Goal: Task Accomplishment & Management: Manage account settings

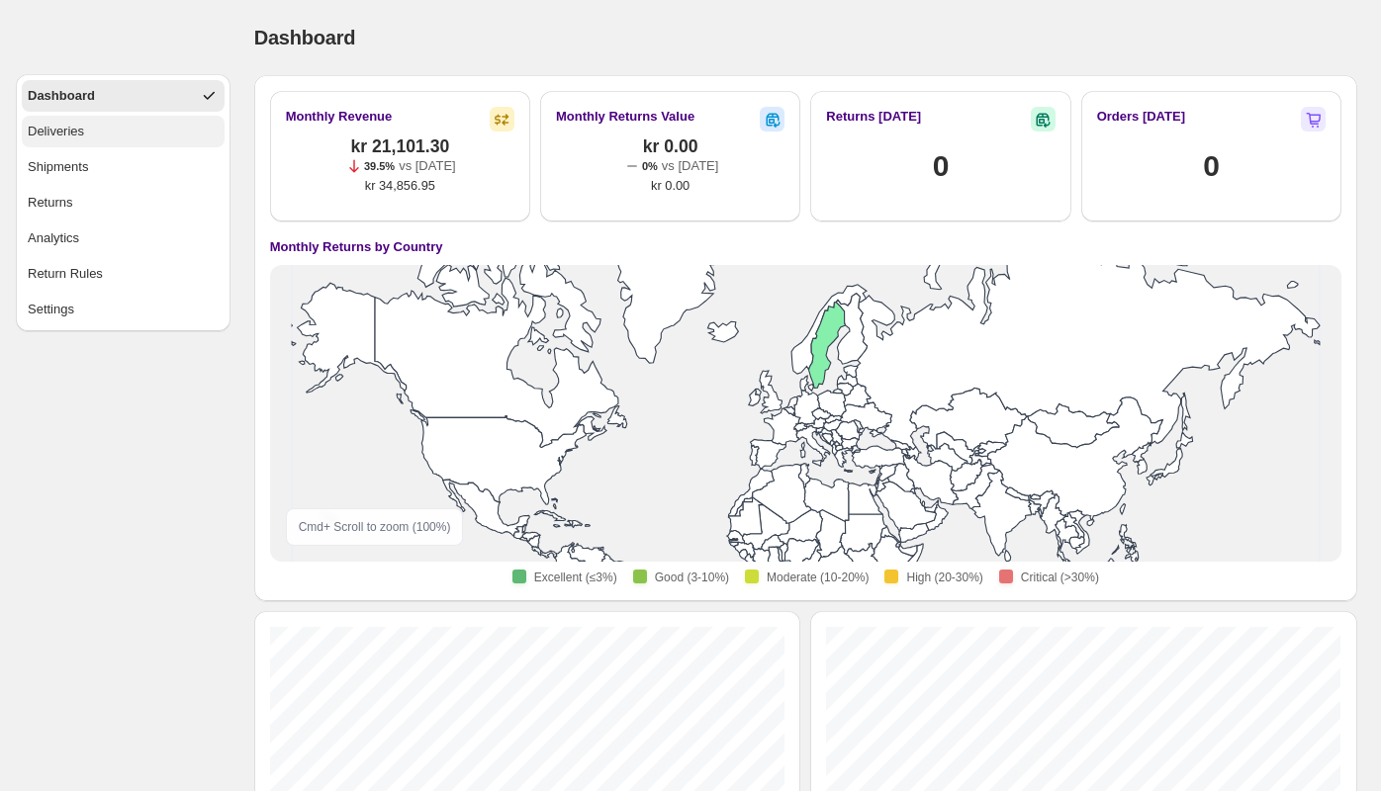
click at [81, 131] on div "Deliveries" at bounding box center [56, 132] width 56 height 20
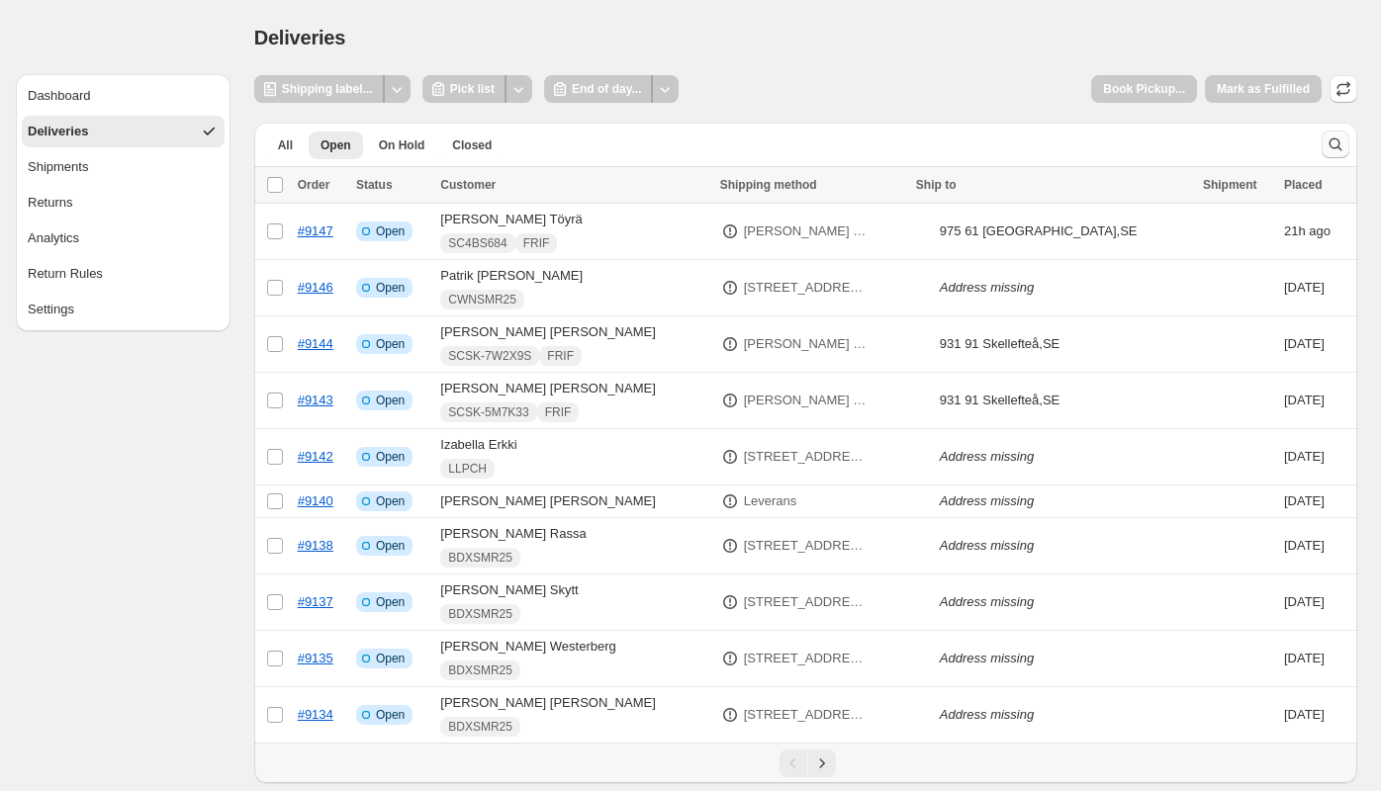
click at [1340, 141] on icon "Search and filter results" at bounding box center [1335, 145] width 20 height 20
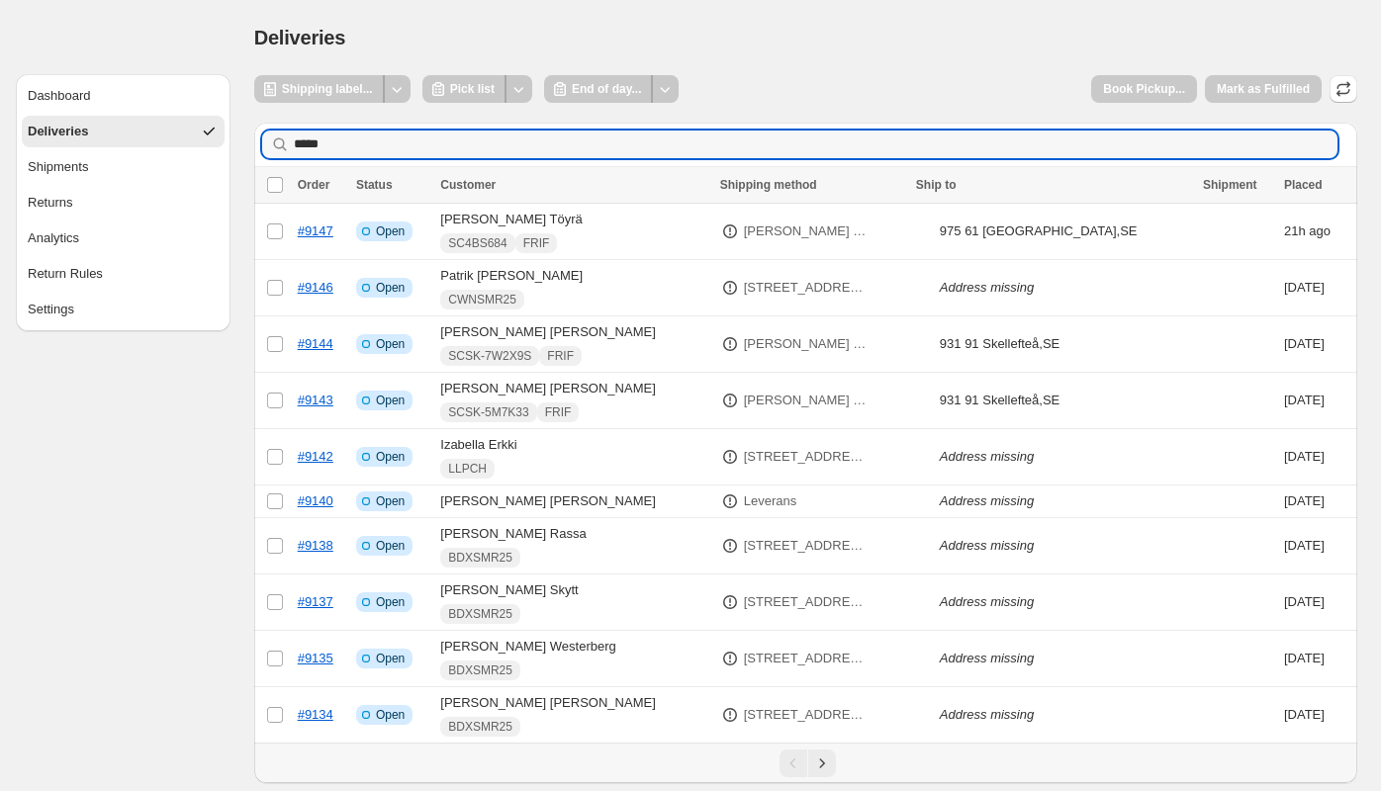
type input "******"
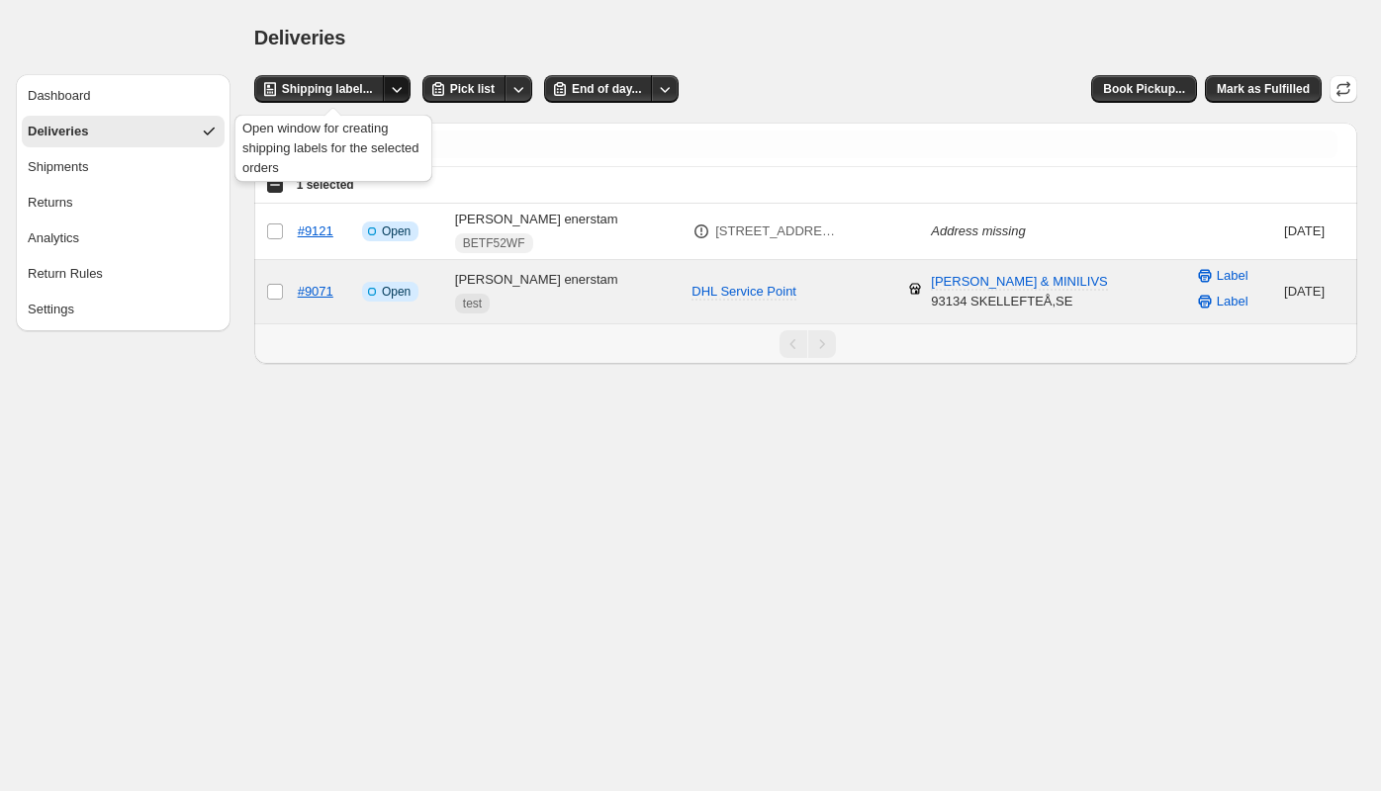
click at [399, 89] on icon "Other actions" at bounding box center [397, 89] width 20 height 20
click at [374, 125] on span "Send to printer" at bounding box center [358, 129] width 84 height 15
click at [797, 55] on div "Deliveries. This page is ready Deliveries" at bounding box center [805, 37] width 1103 height 75
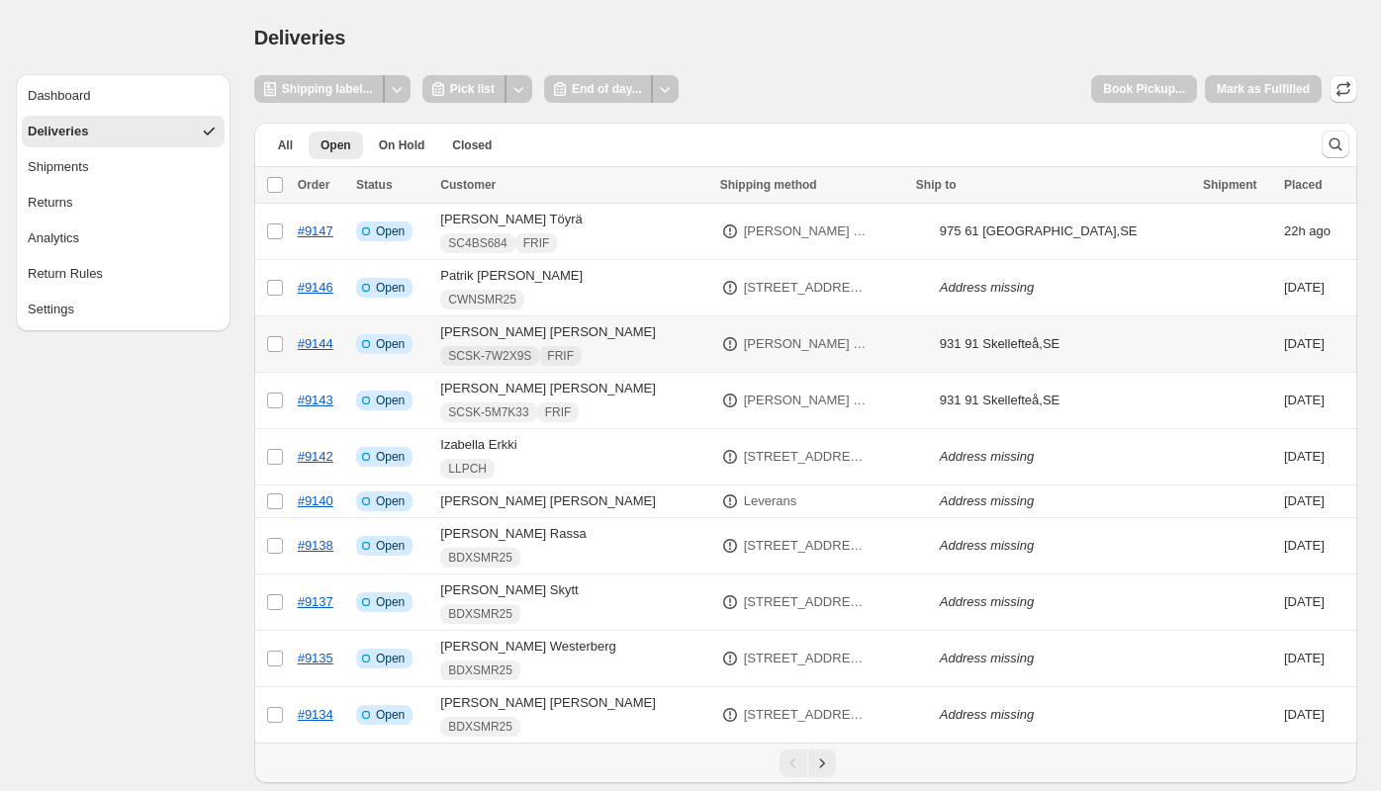
click at [750, 349] on p "[PERSON_NAME] - Ombud (Nearest pick-up point)" at bounding box center [806, 344] width 124 height 20
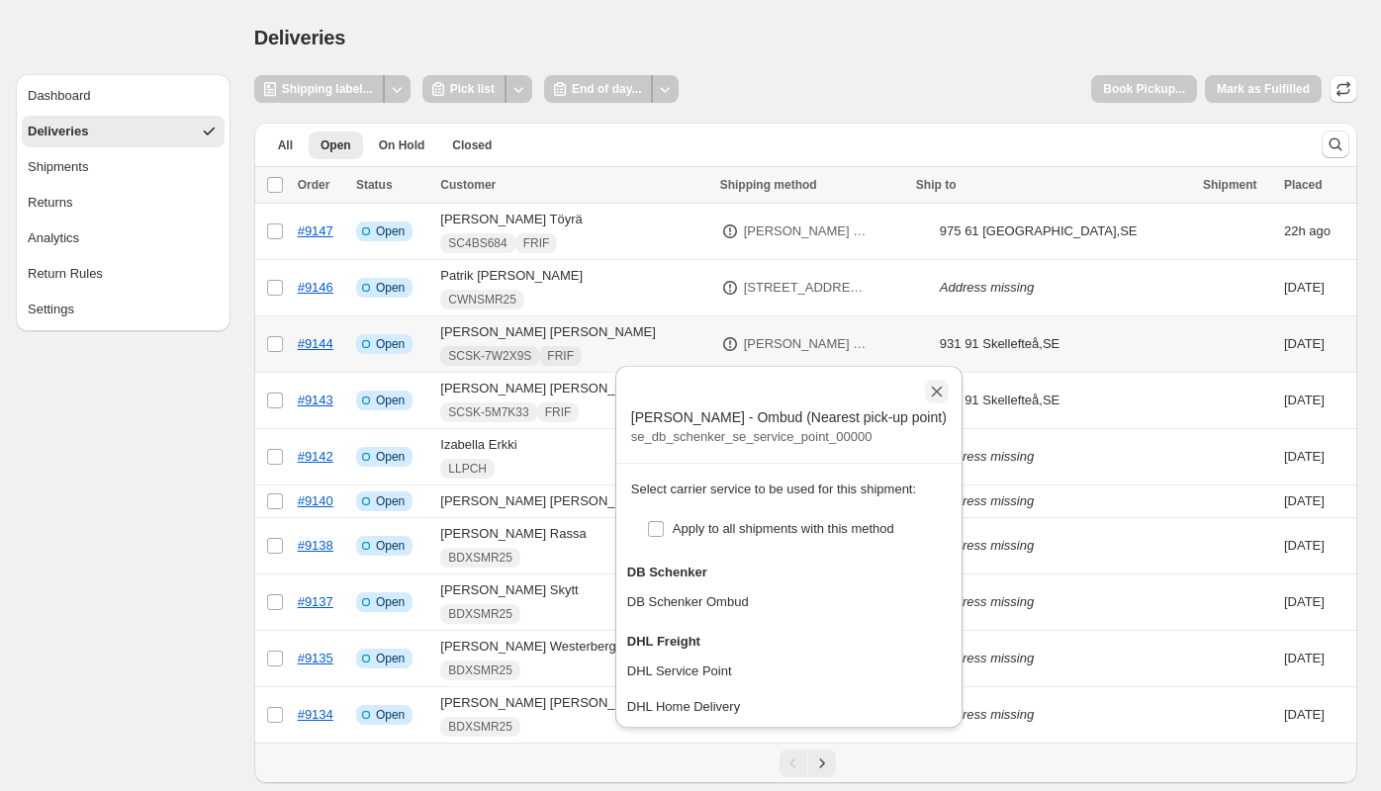
click at [932, 387] on icon "Close" at bounding box center [937, 392] width 11 height 11
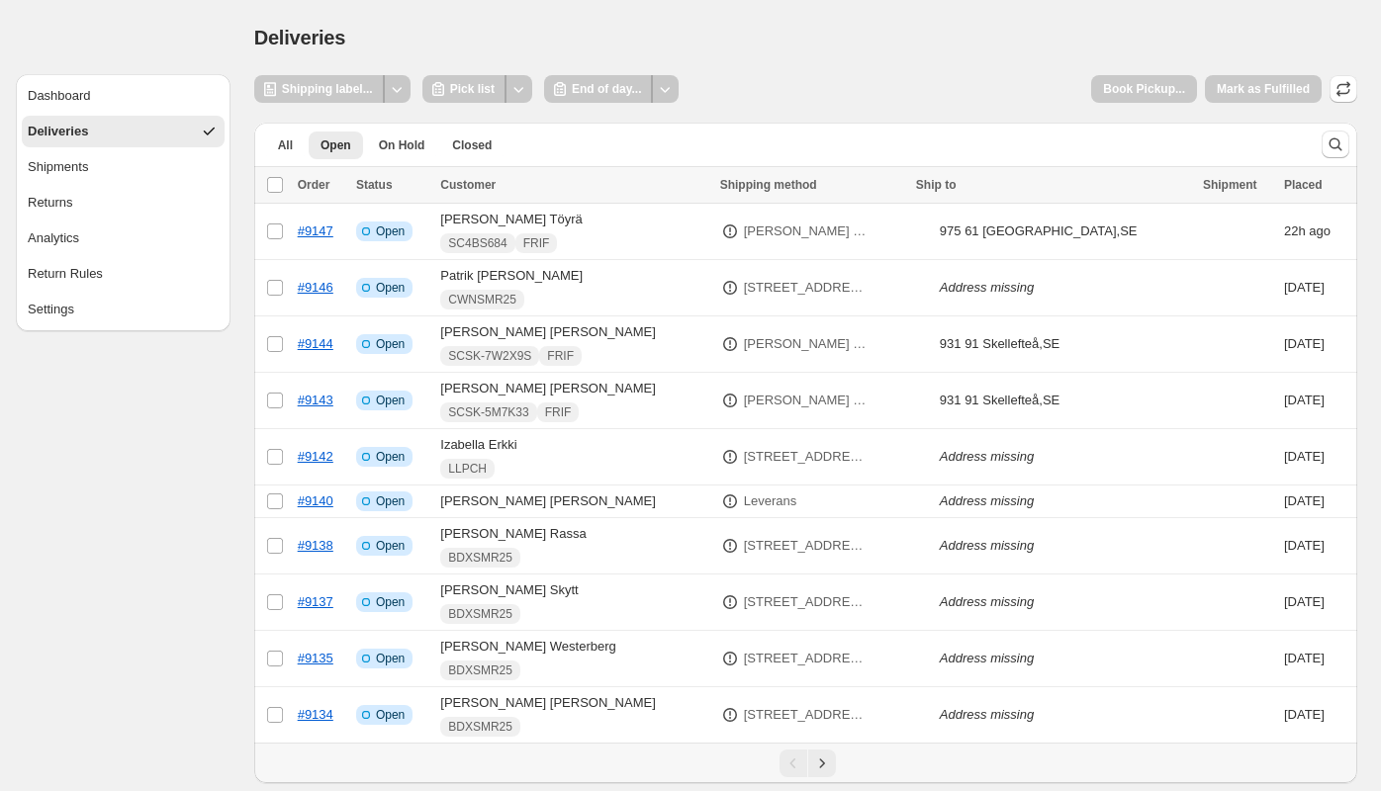
click at [795, 74] on div "Deliveries. This page is ready Deliveries" at bounding box center [805, 37] width 1103 height 75
click at [120, 172] on button "Shipments" at bounding box center [123, 167] width 203 height 32
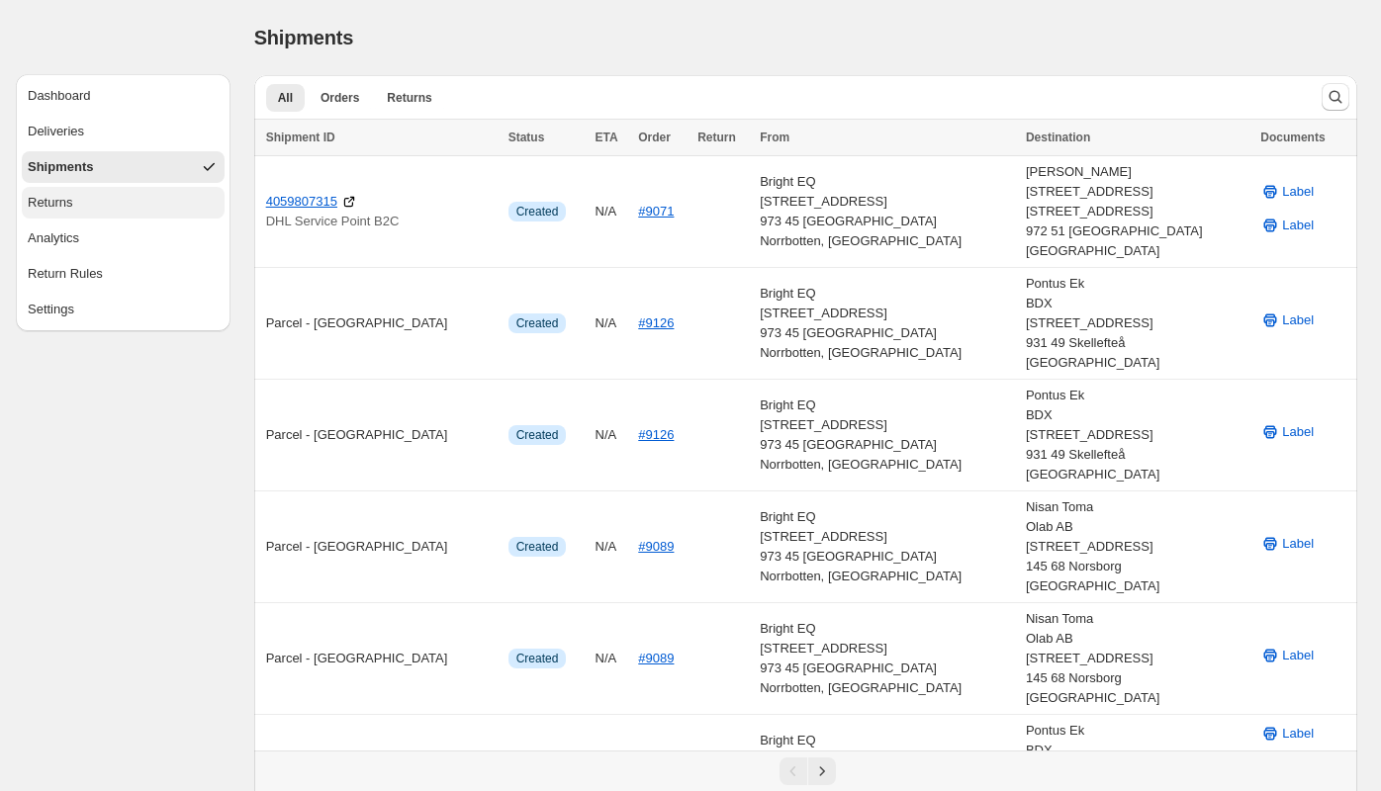
click at [110, 205] on button "Returns" at bounding box center [123, 203] width 203 height 32
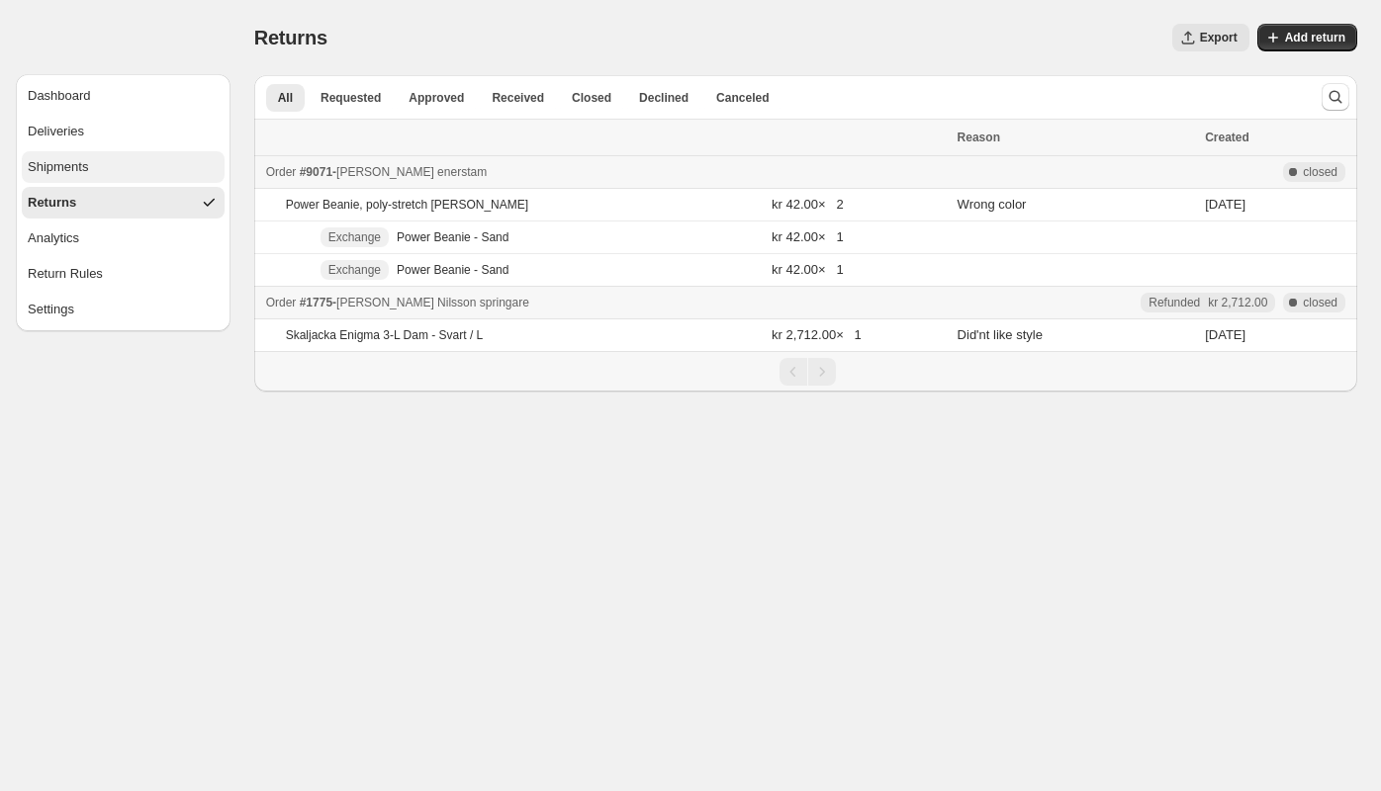
click at [98, 159] on button "Shipments" at bounding box center [123, 167] width 203 height 32
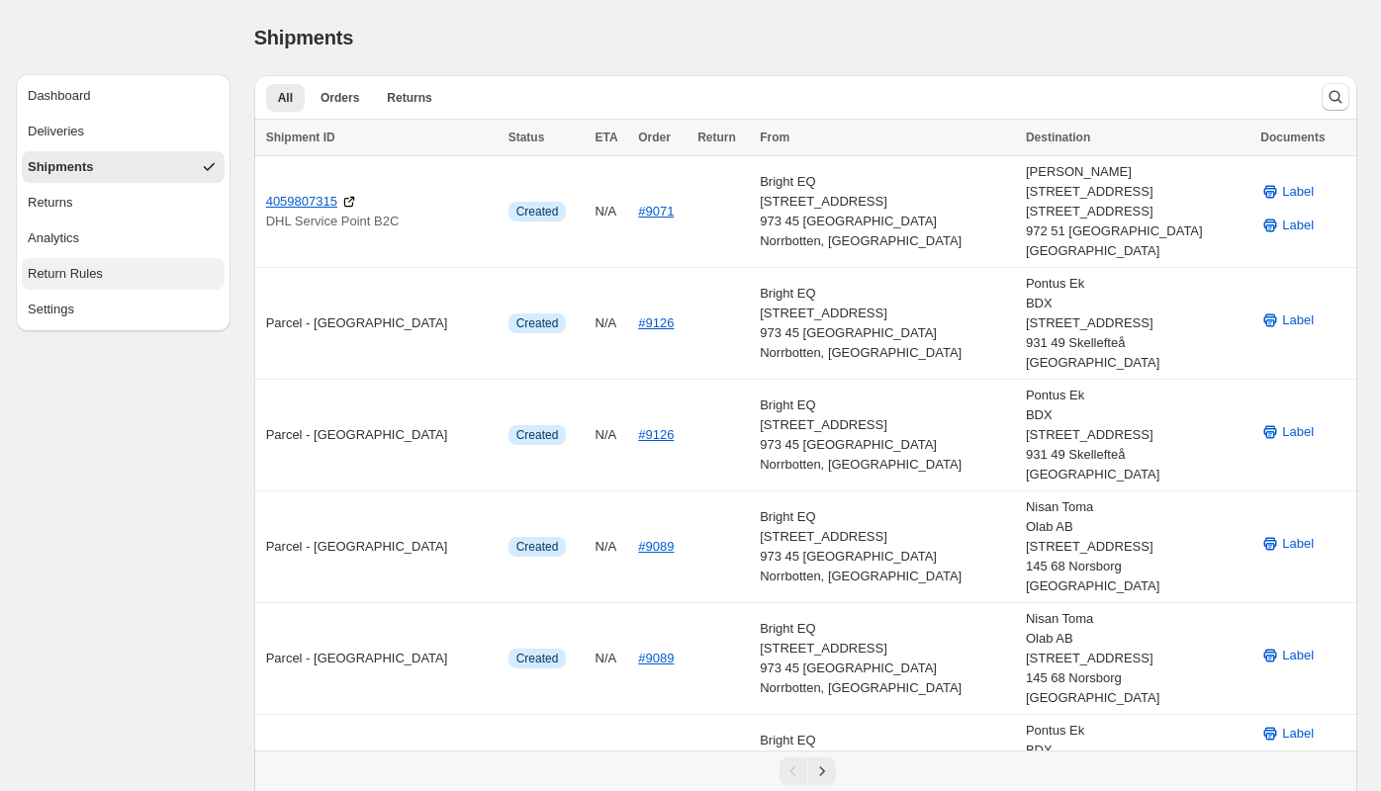
click at [95, 275] on div "Return Rules" at bounding box center [65, 274] width 75 height 20
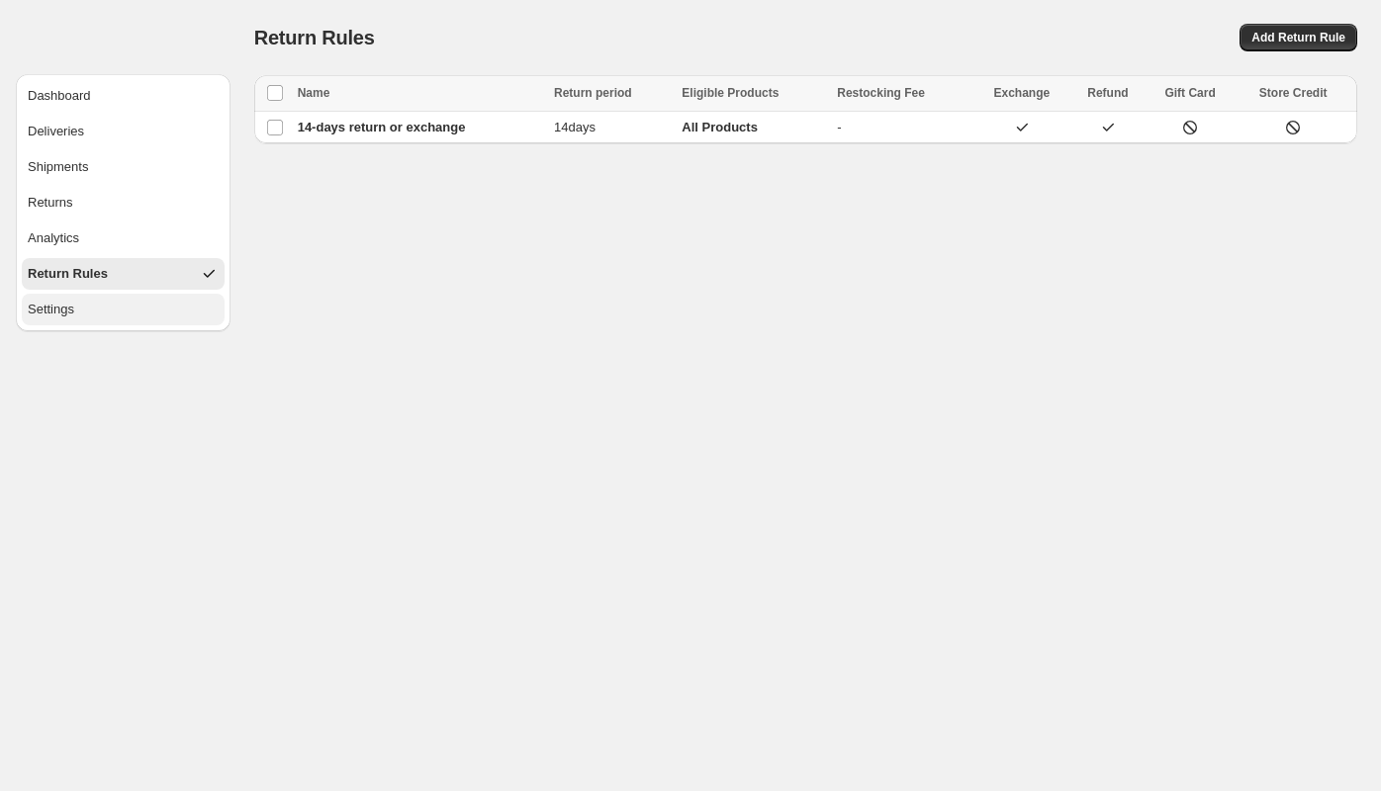
click at [91, 311] on button "Settings" at bounding box center [123, 310] width 203 height 32
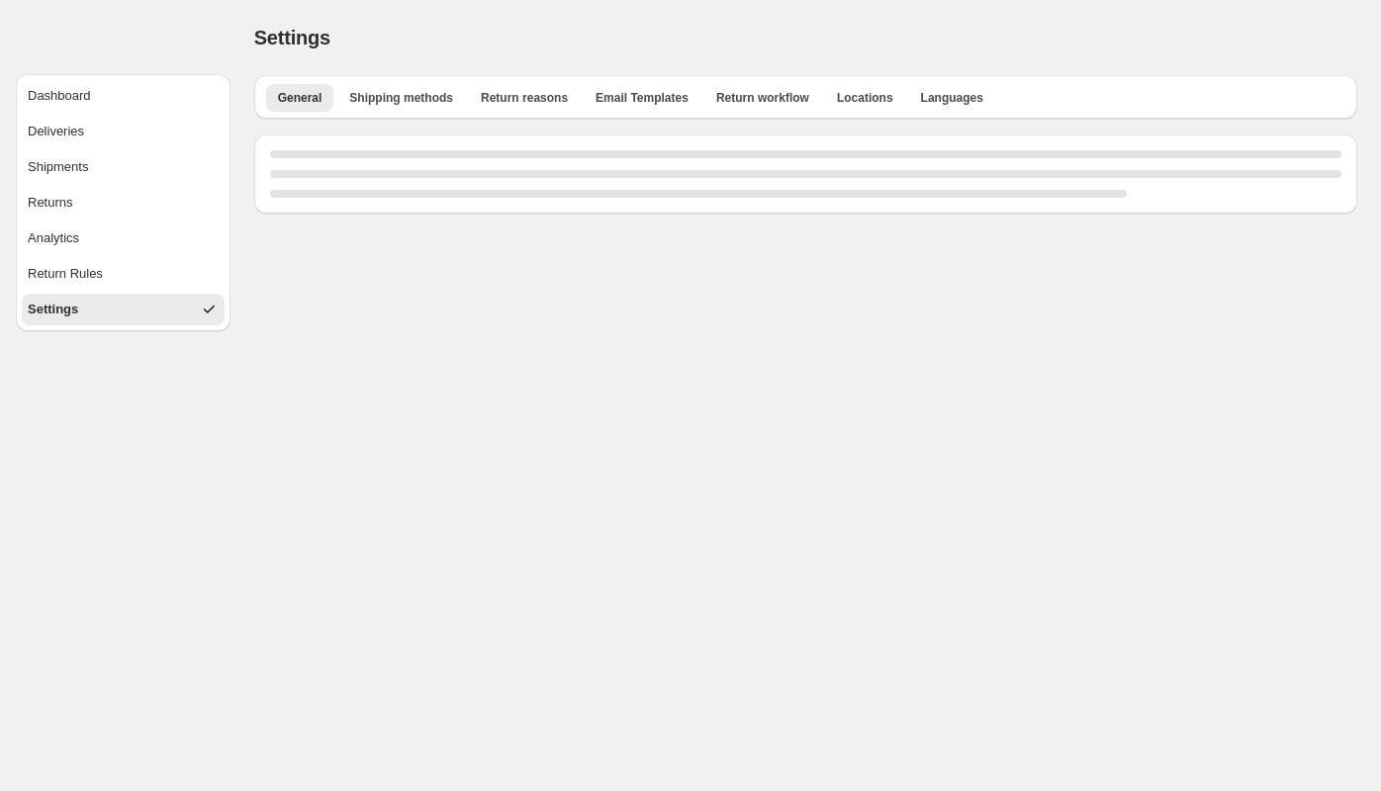
select select "**"
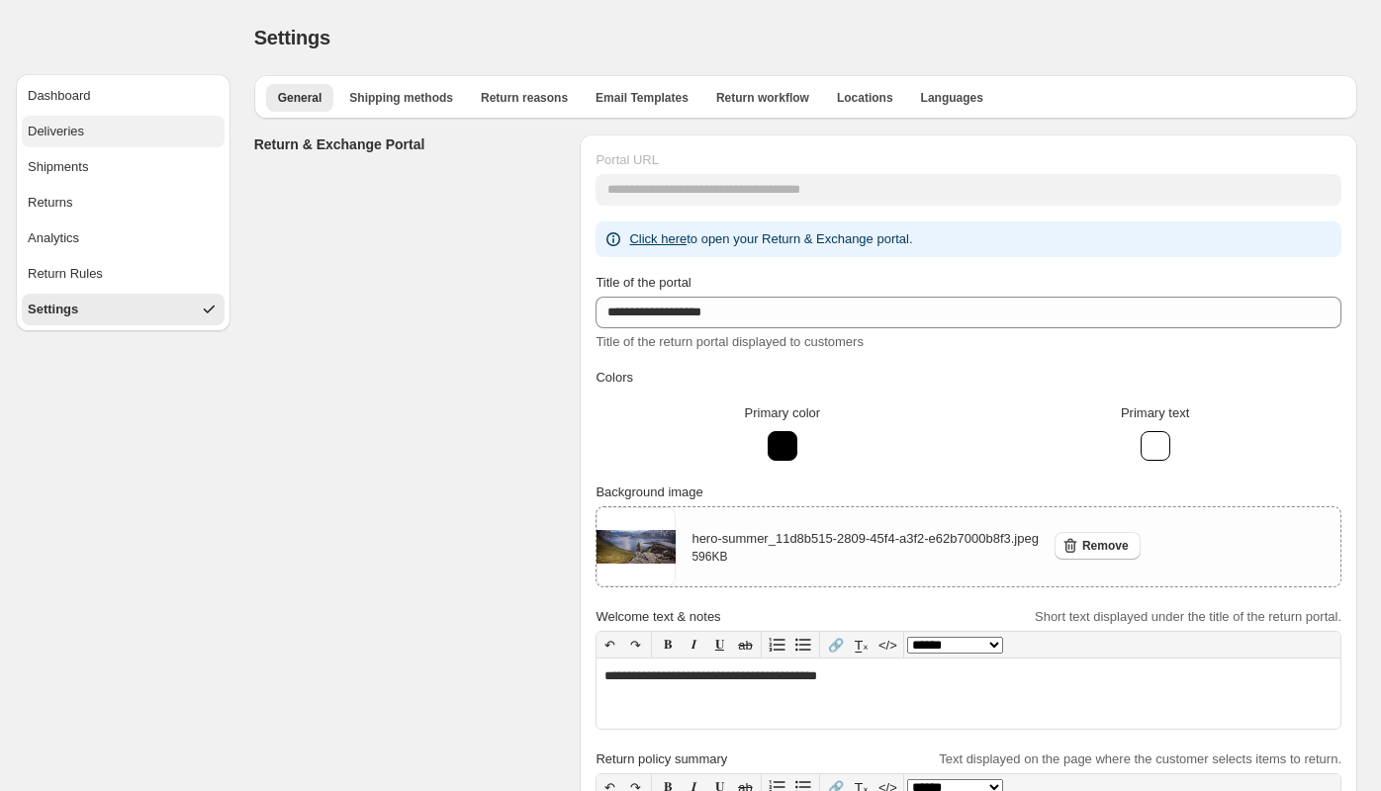
click at [92, 128] on button "Deliveries" at bounding box center [123, 132] width 203 height 32
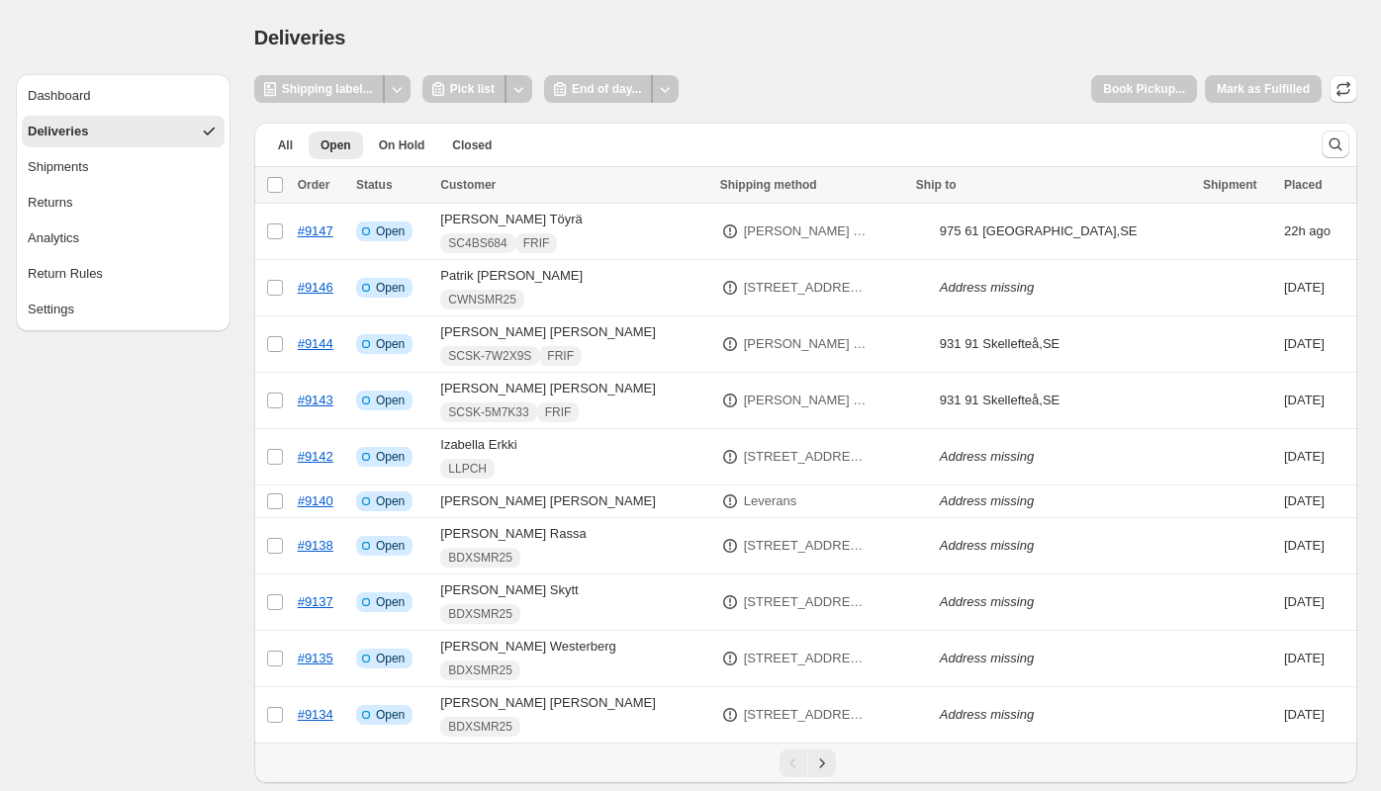
click at [964, 19] on div "Deliveries. This page is ready Deliveries" at bounding box center [805, 37] width 1103 height 75
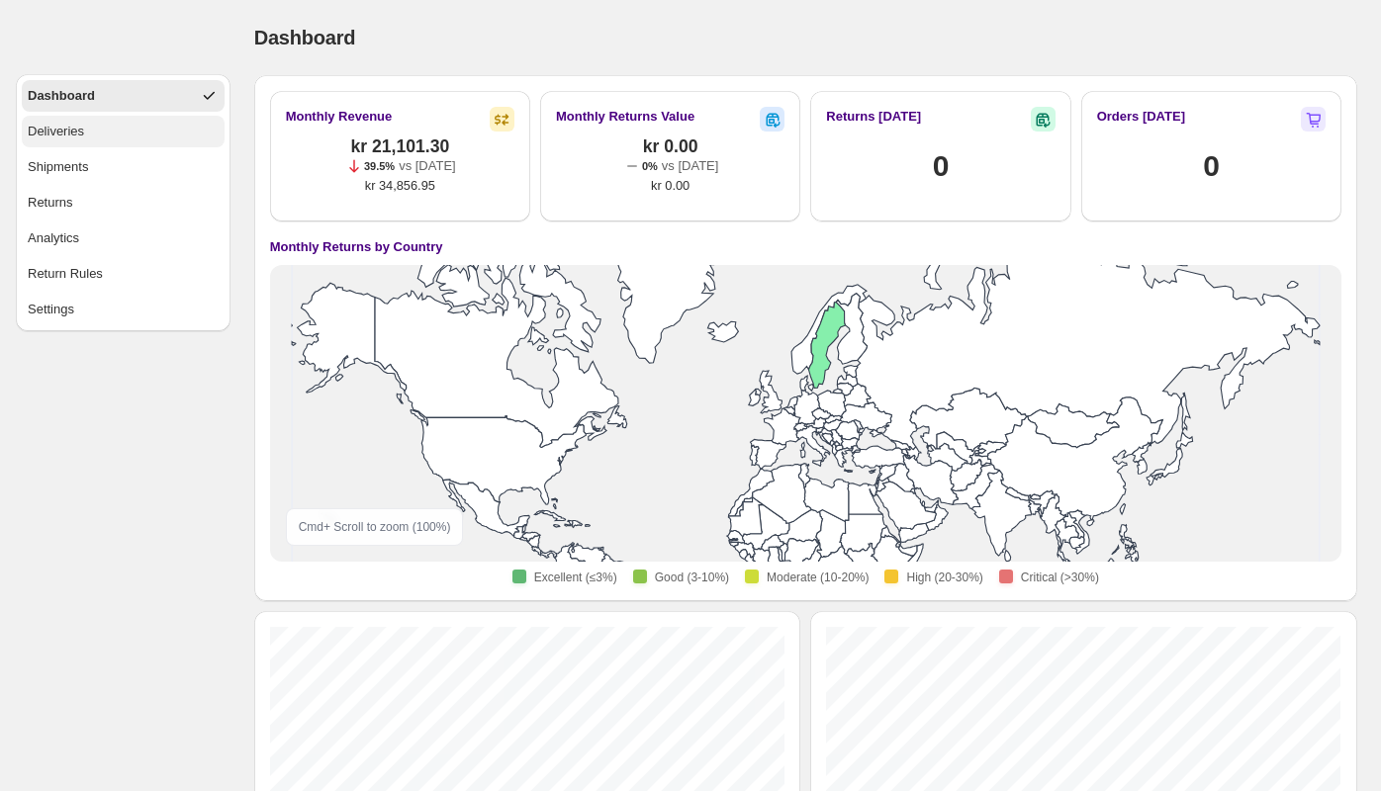
click at [89, 135] on button "Deliveries" at bounding box center [123, 132] width 203 height 32
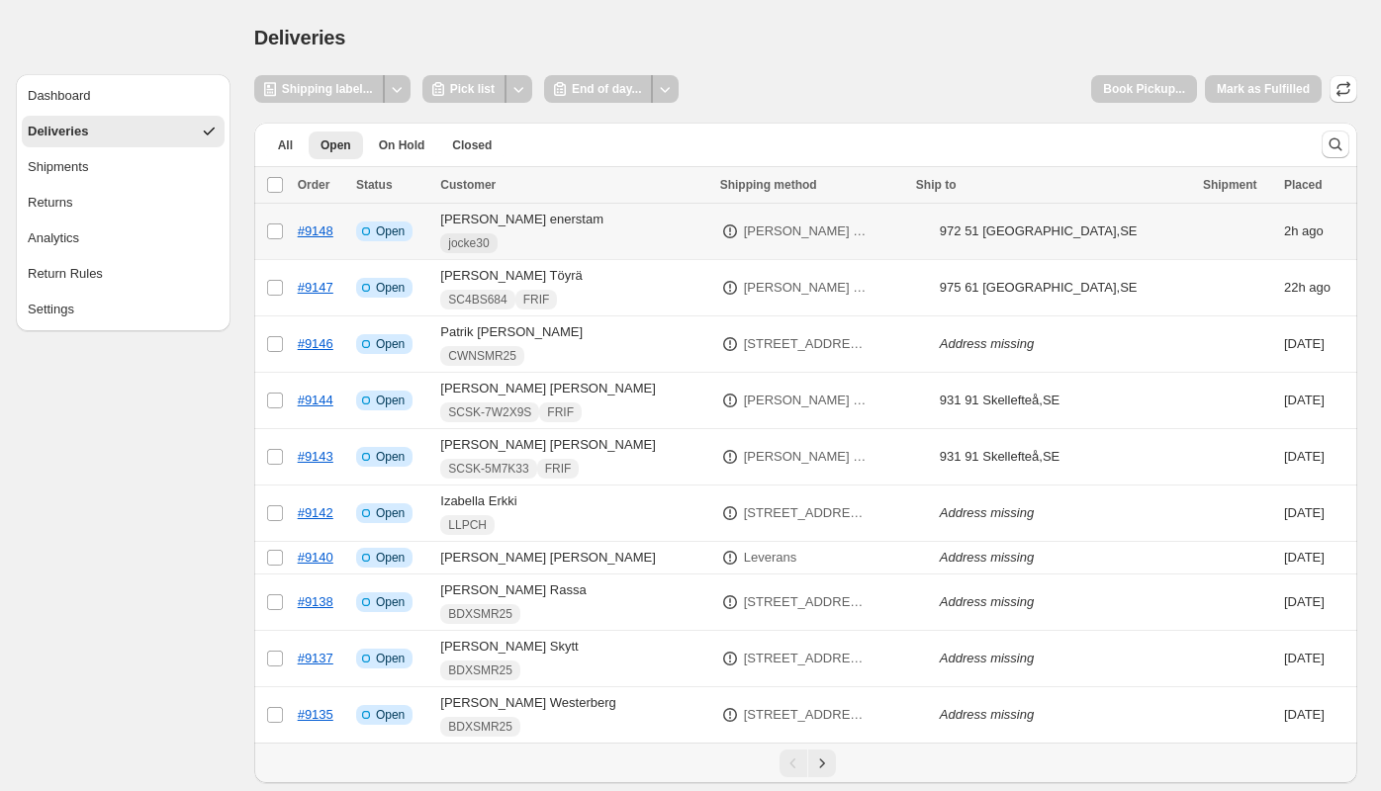
click at [783, 237] on p "DB Schenker - Ombud, Förbutiken Willys Hamnen (2.5 km)" at bounding box center [806, 232] width 124 height 20
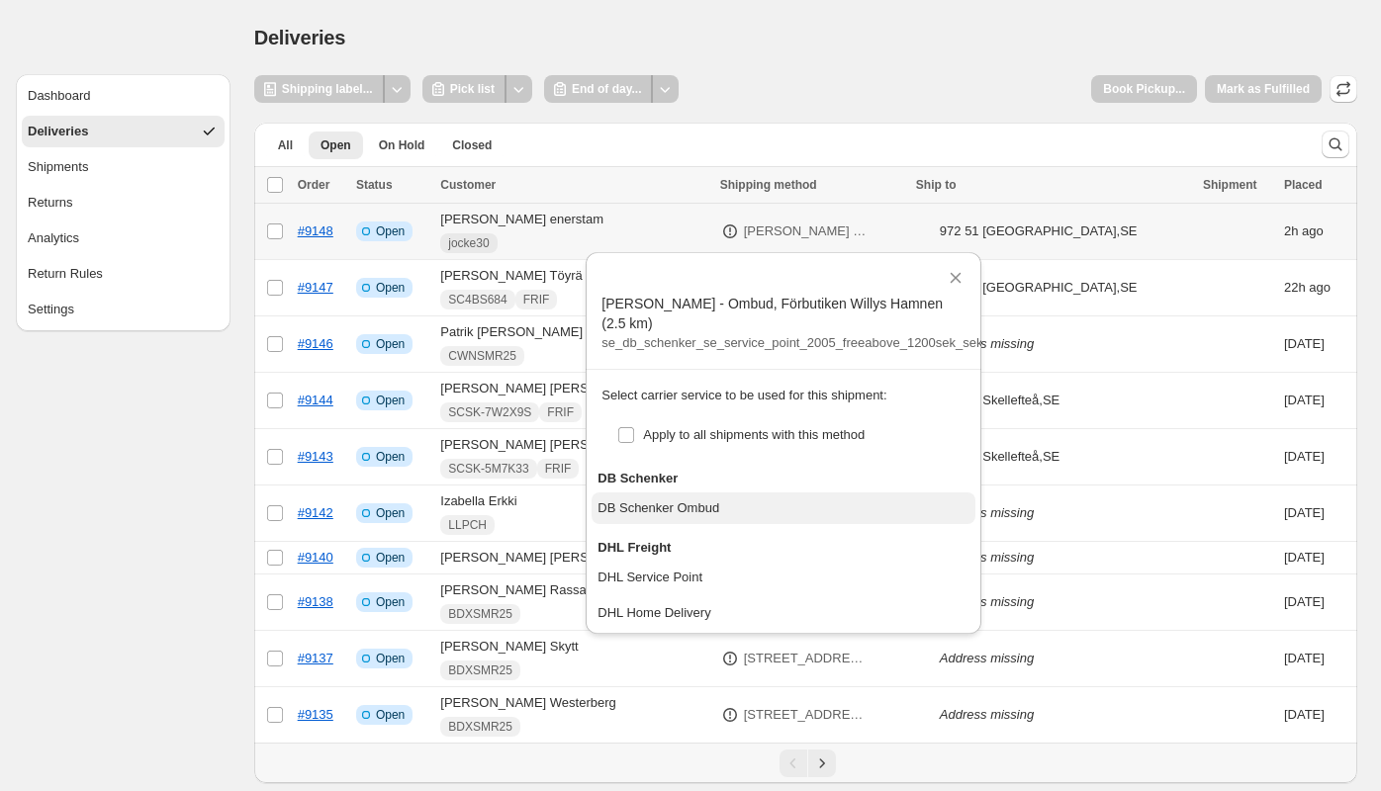
click at [628, 512] on div "DB Schenker Ombud" at bounding box center [658, 508] width 122 height 20
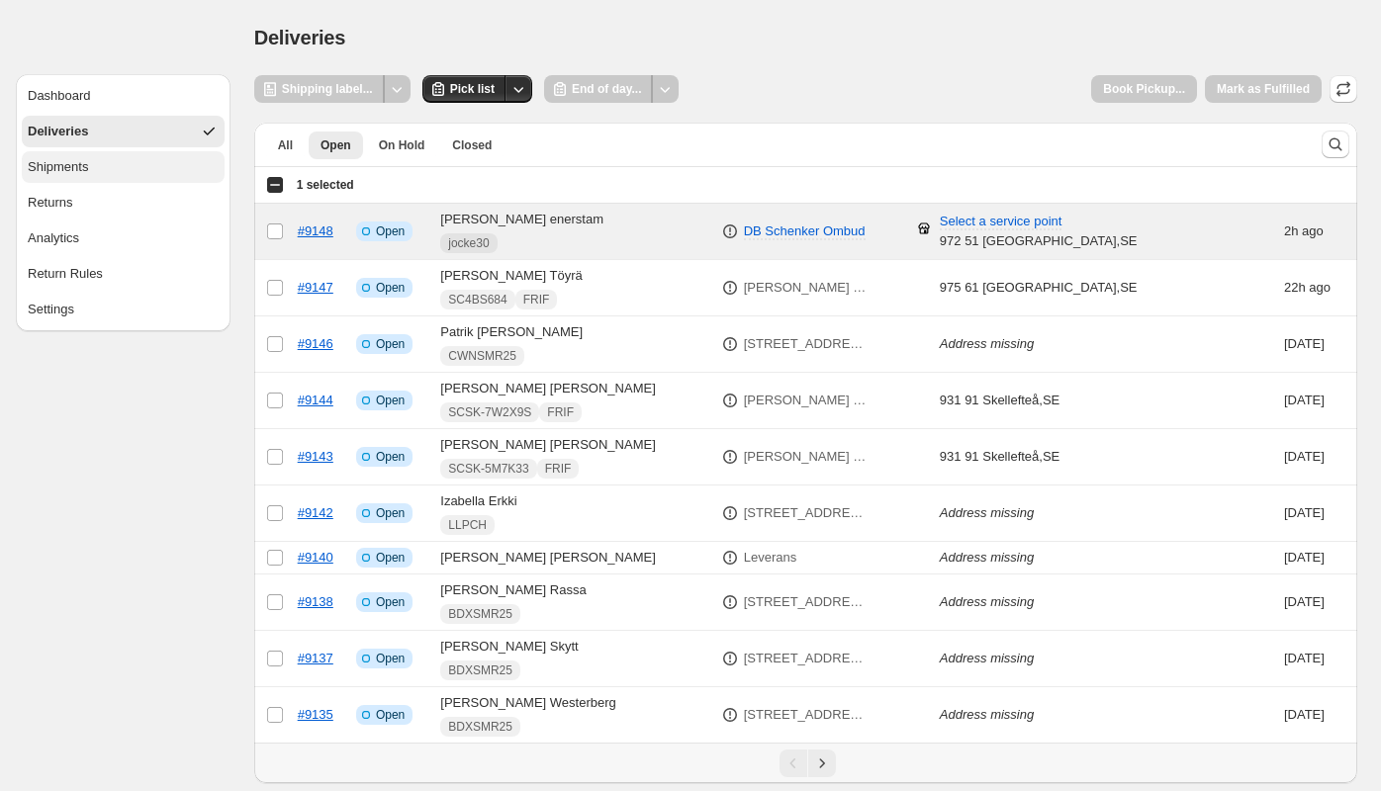
click at [112, 165] on button "Shipments" at bounding box center [123, 167] width 203 height 32
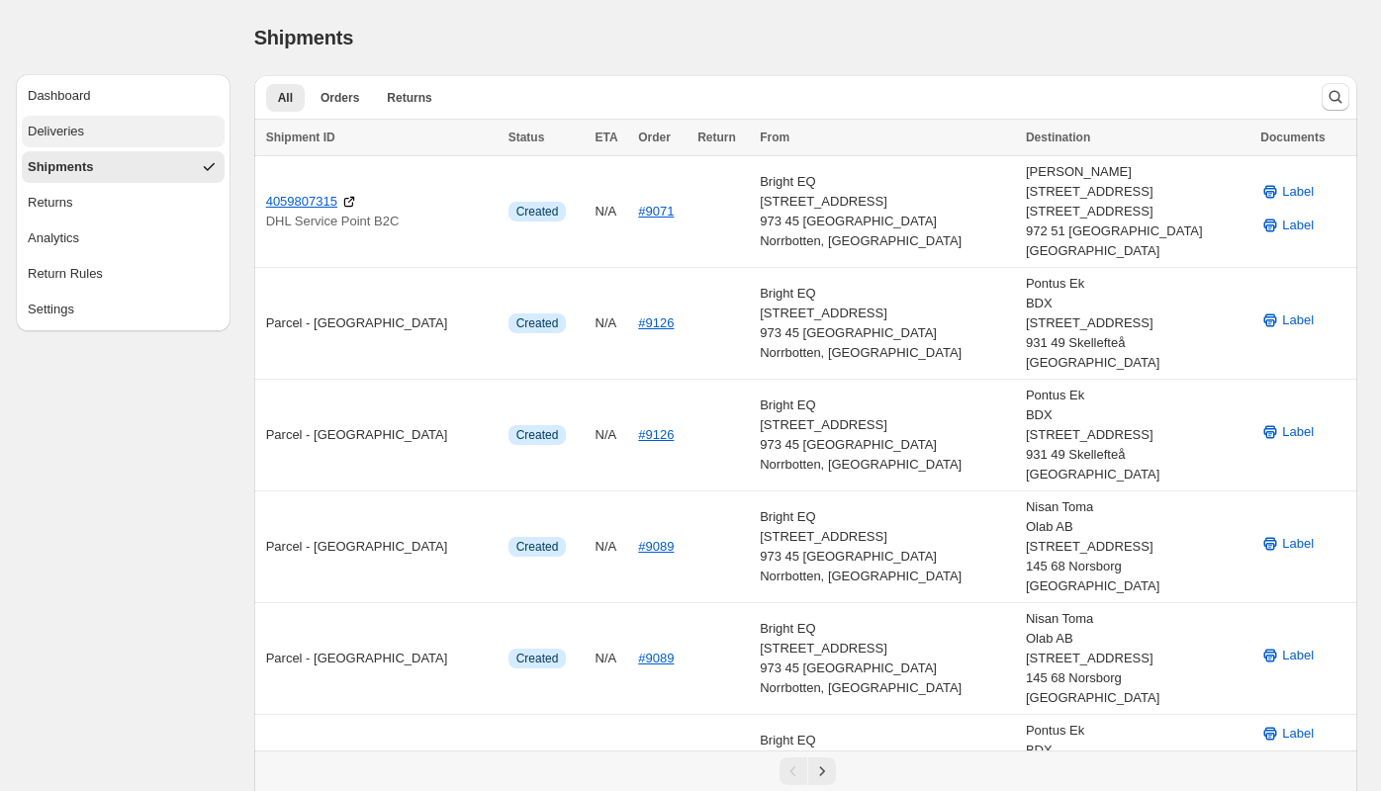
click at [122, 143] on button "Deliveries" at bounding box center [123, 132] width 203 height 32
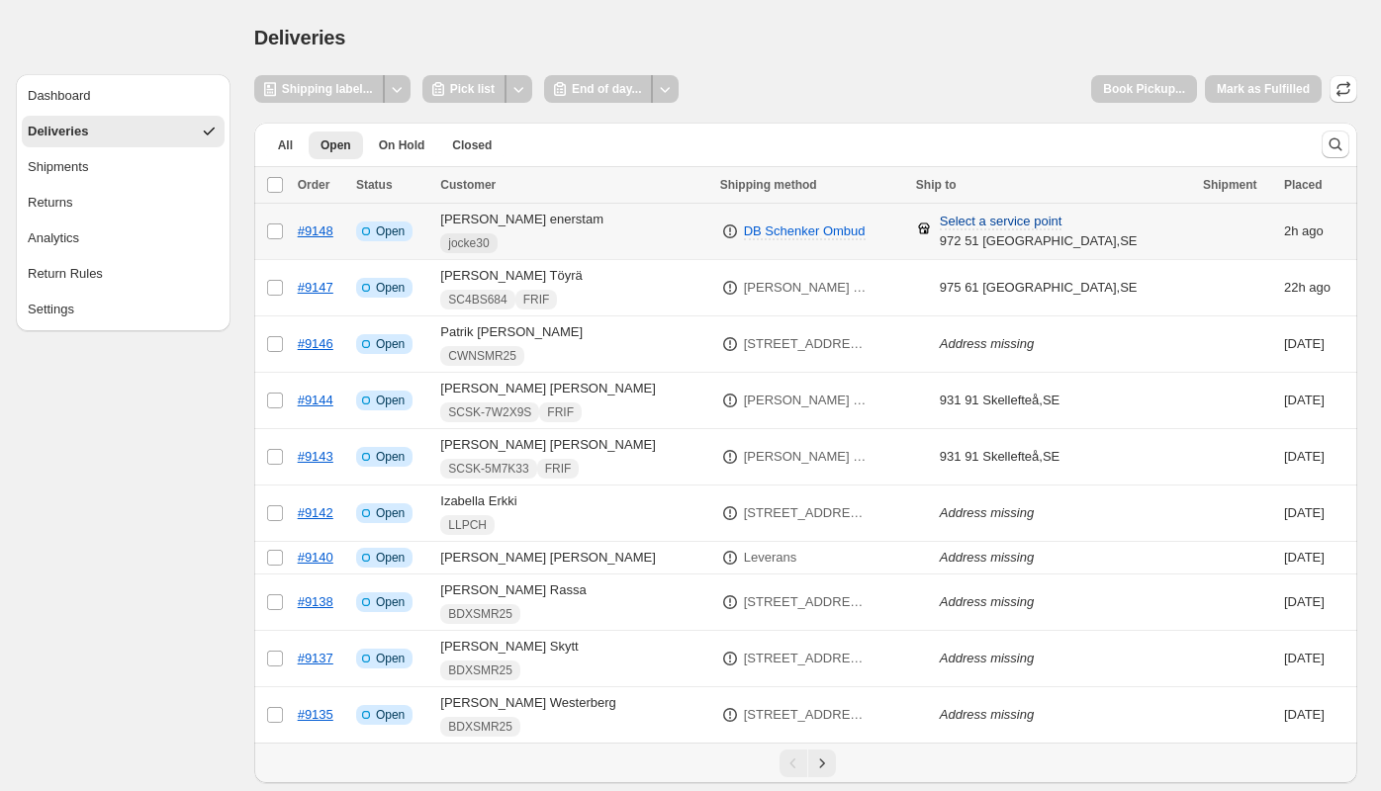
click at [1023, 220] on span "Select a service point" at bounding box center [1001, 222] width 123 height 17
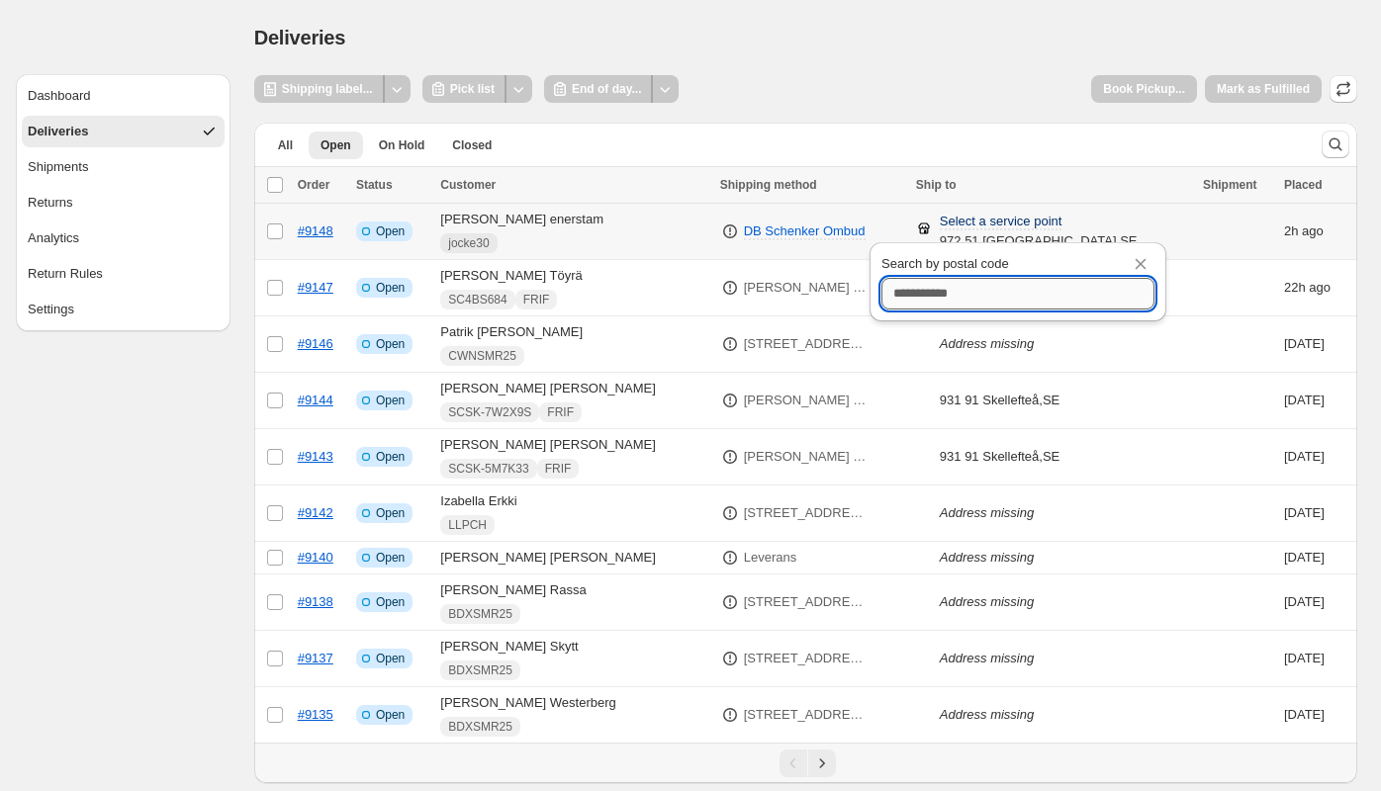
click at [1003, 287] on input "Search by postal code" at bounding box center [1017, 294] width 273 height 32
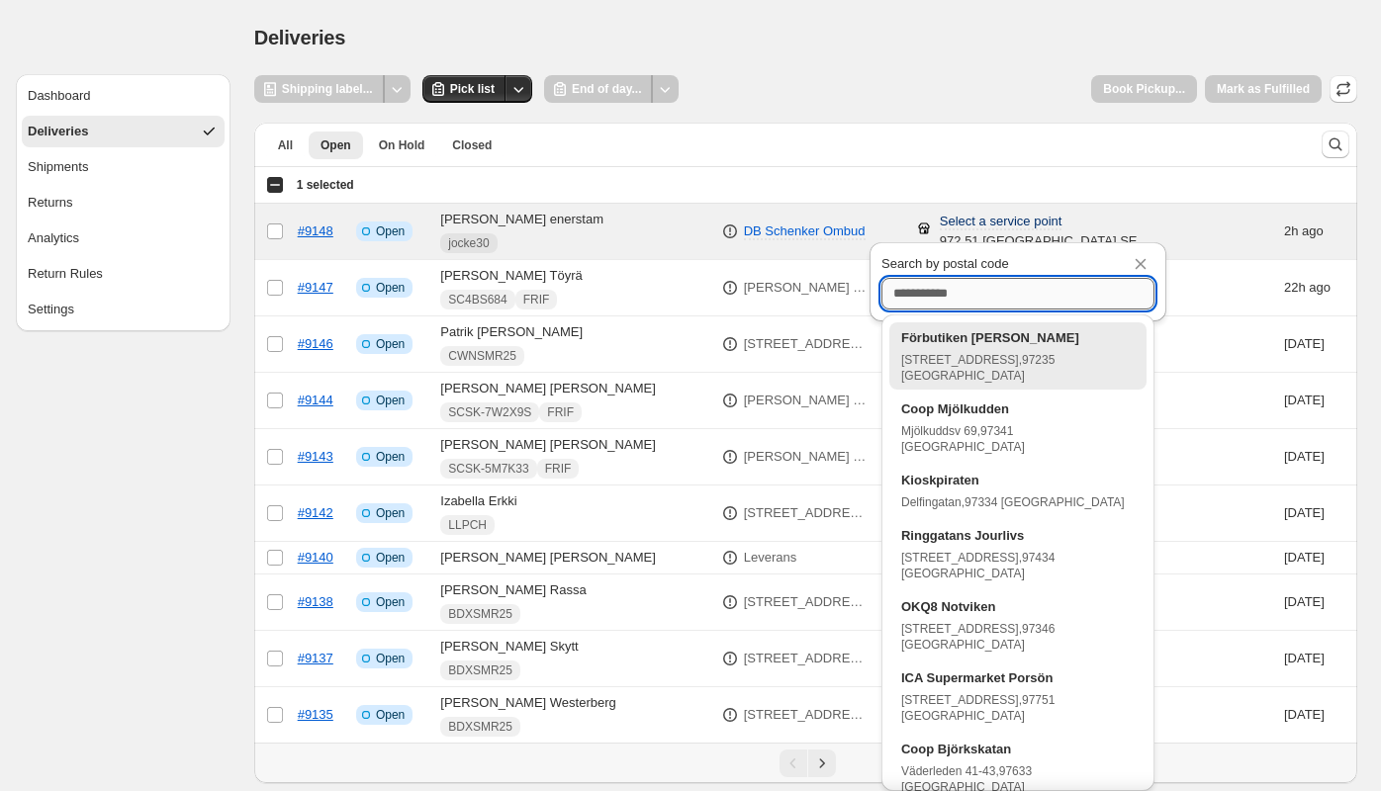
type input "******"
click at [886, 150] on ul "All Open On Hold Closed More views" at bounding box center [779, 145] width 1035 height 28
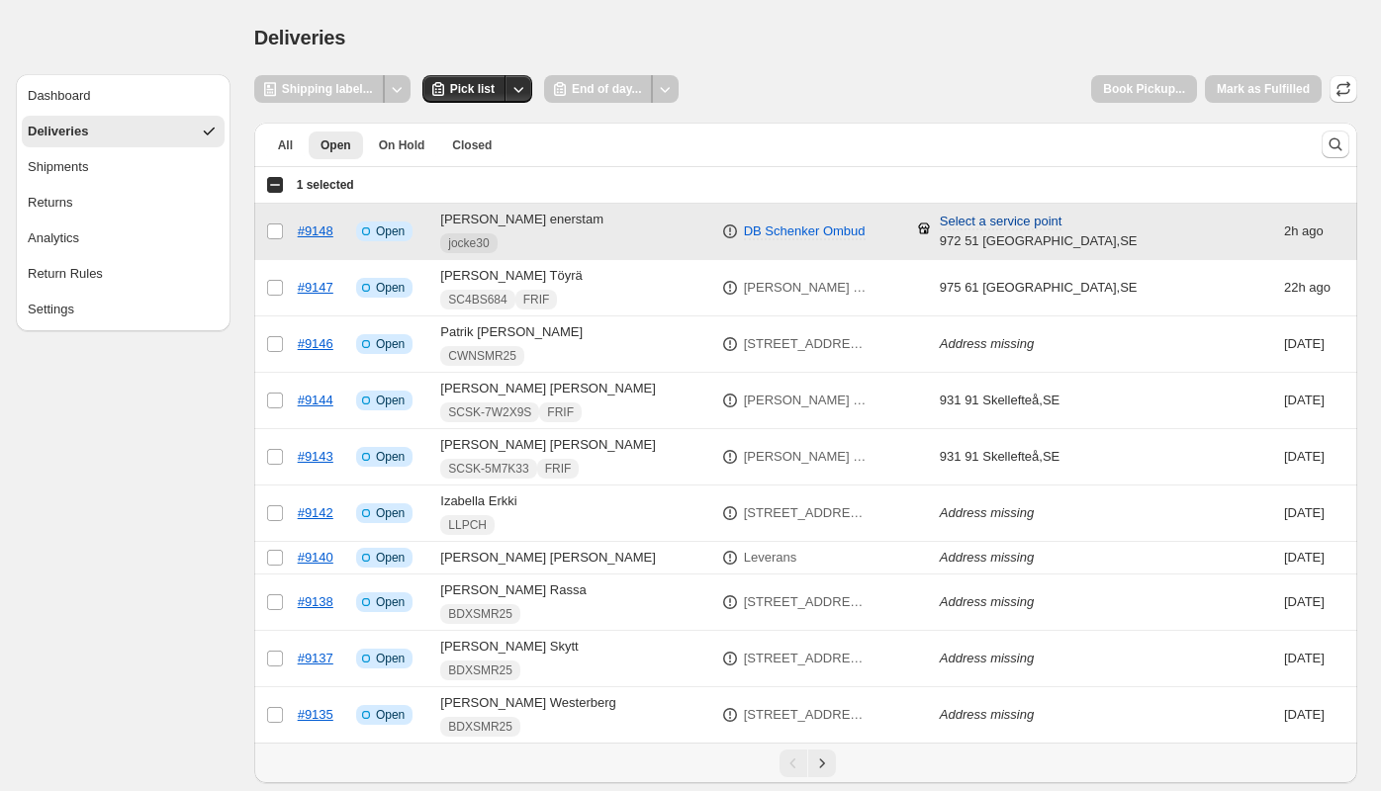
click at [984, 221] on span "Select a service point" at bounding box center [1001, 222] width 123 height 17
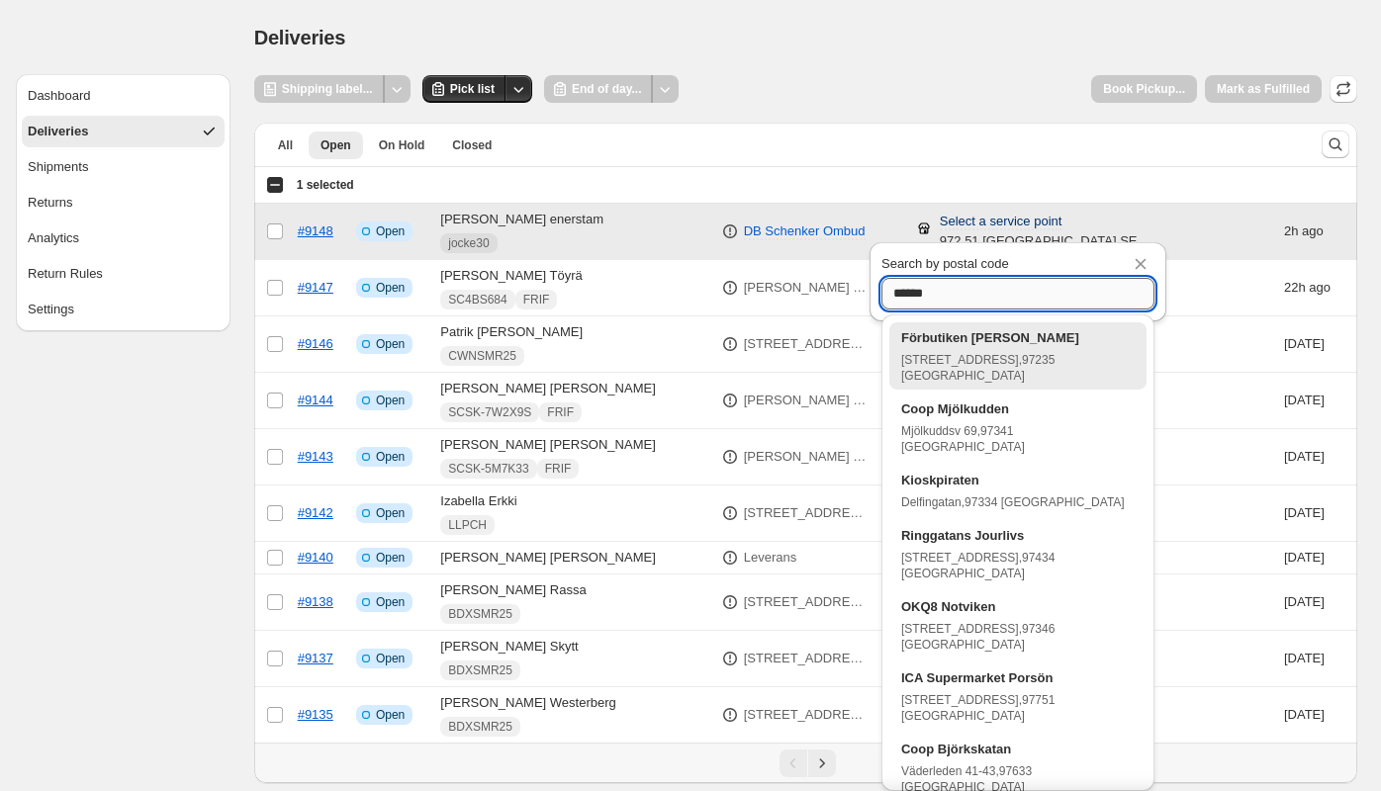
click at [972, 282] on input "******" at bounding box center [1017, 294] width 273 height 32
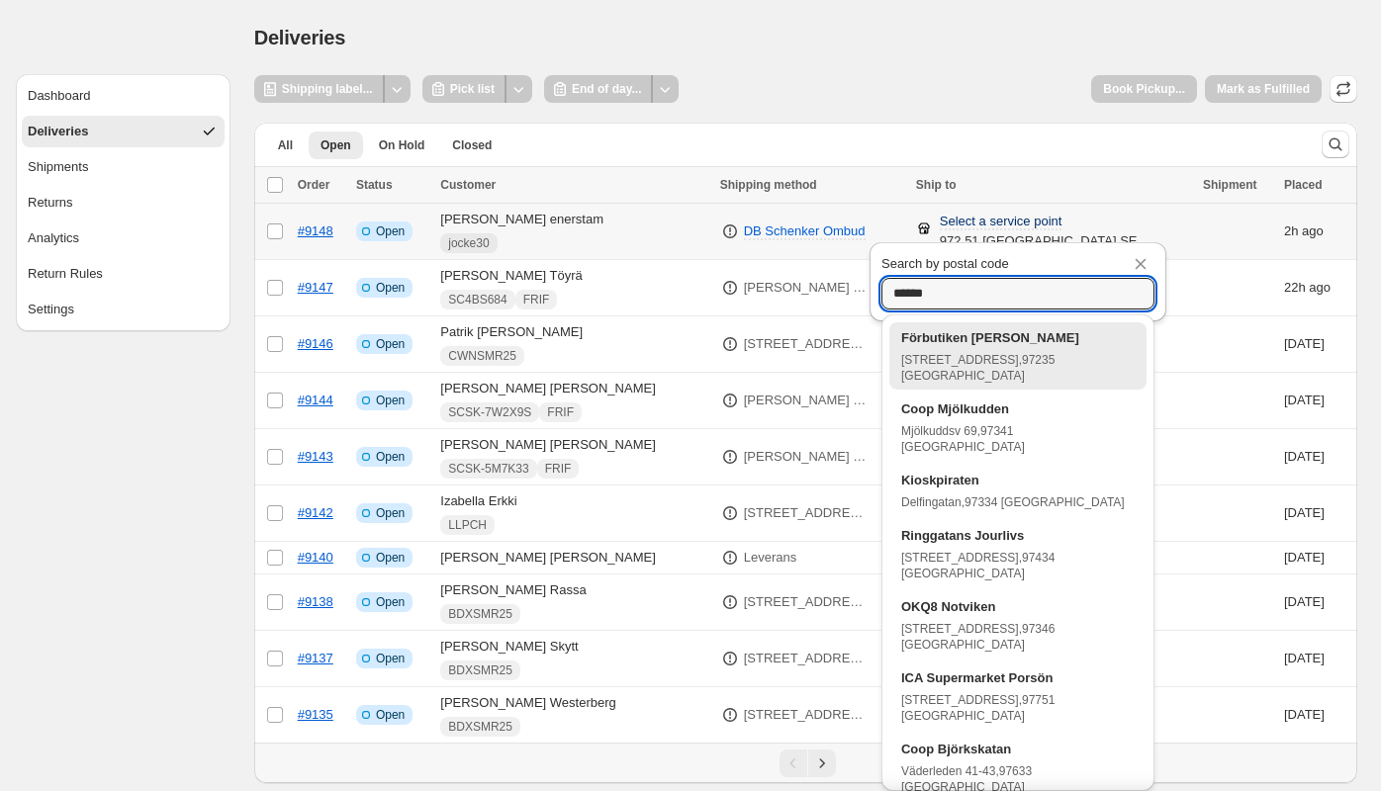
click at [1023, 333] on p "Förbutiken Willys Hamnen" at bounding box center [1017, 338] width 233 height 20
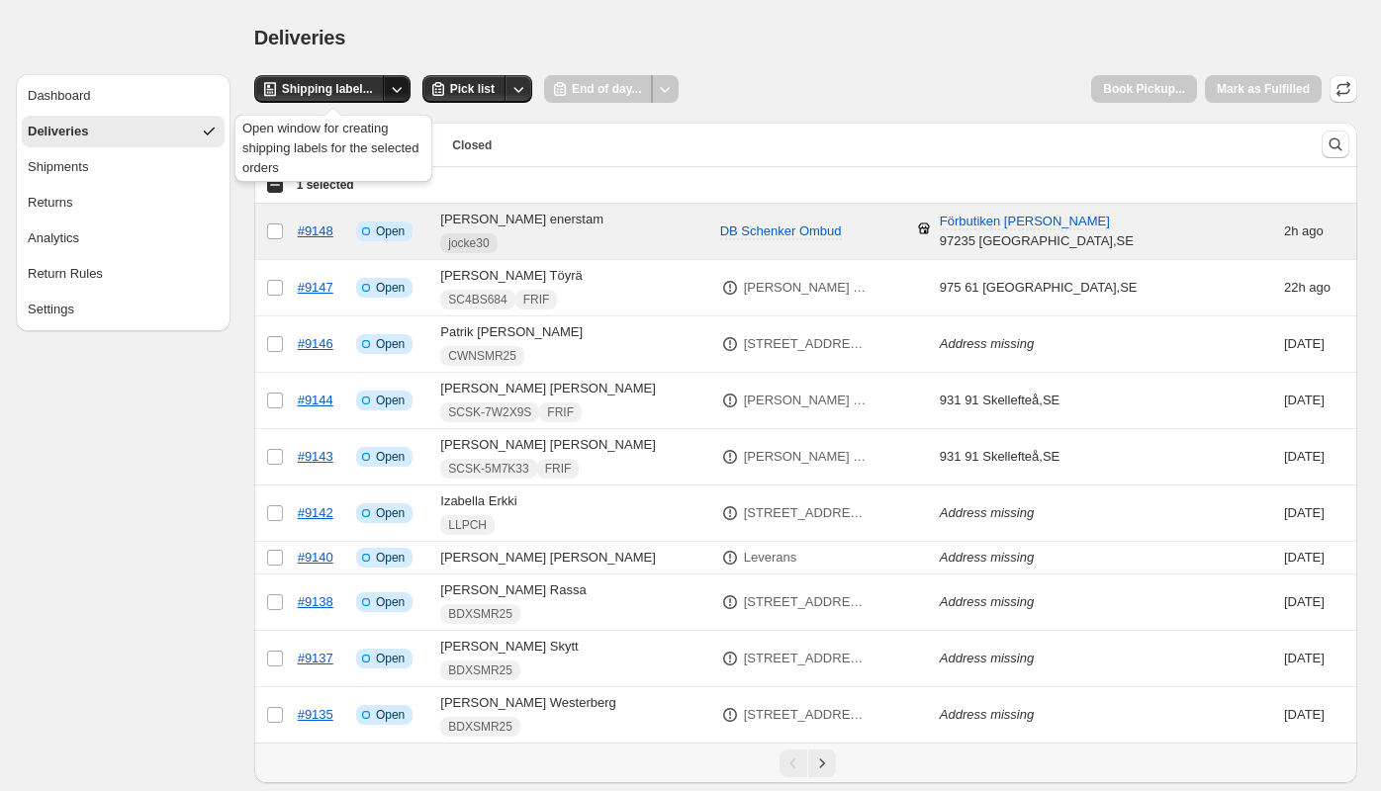
click at [401, 86] on icon "Other actions" at bounding box center [397, 89] width 20 height 20
click at [401, 48] on div "Deliveries" at bounding box center [805, 38] width 1103 height 28
click at [434, 33] on div "Deliveries" at bounding box center [805, 38] width 1103 height 28
click at [328, 84] on span "Shipping label..." at bounding box center [327, 89] width 91 height 16
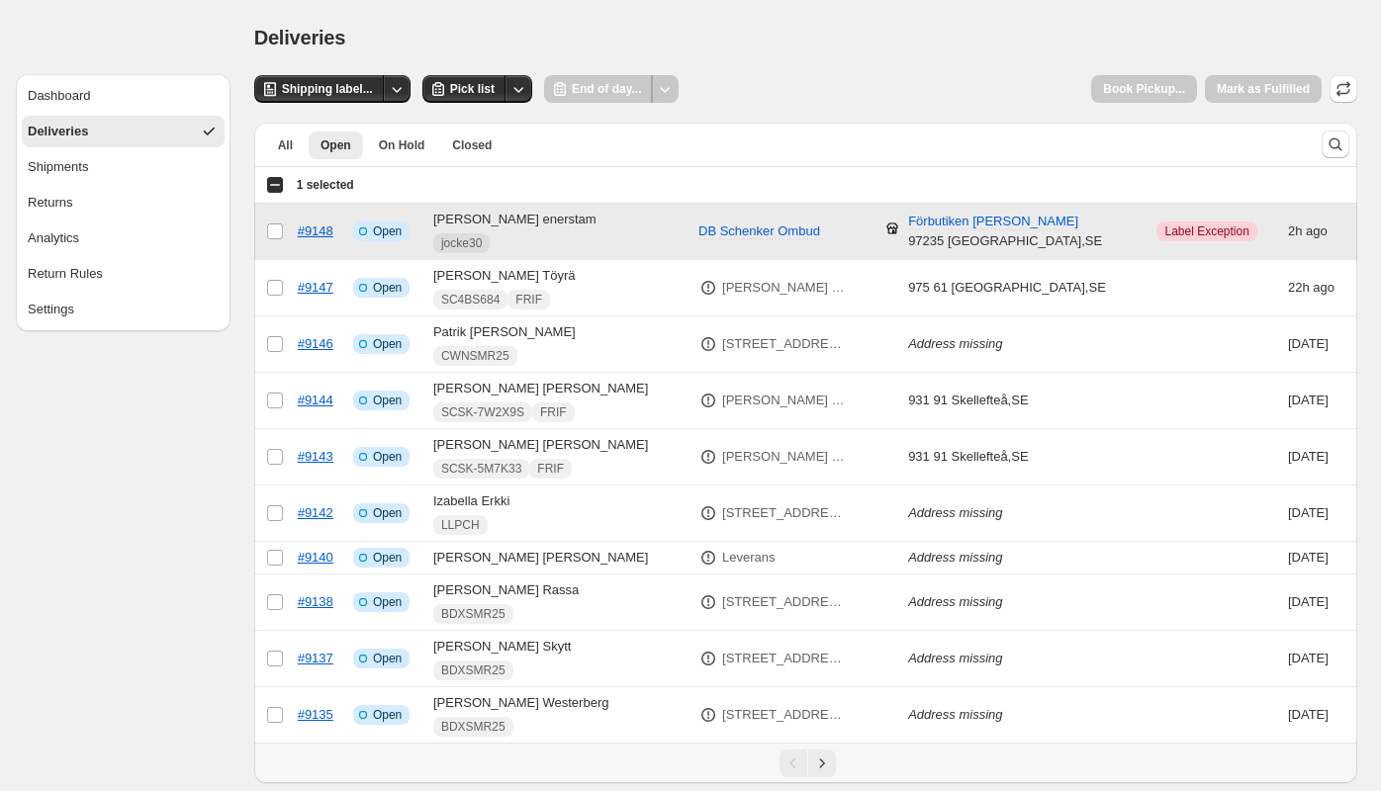
click at [1187, 233] on span "Label Exception" at bounding box center [1206, 232] width 84 height 16
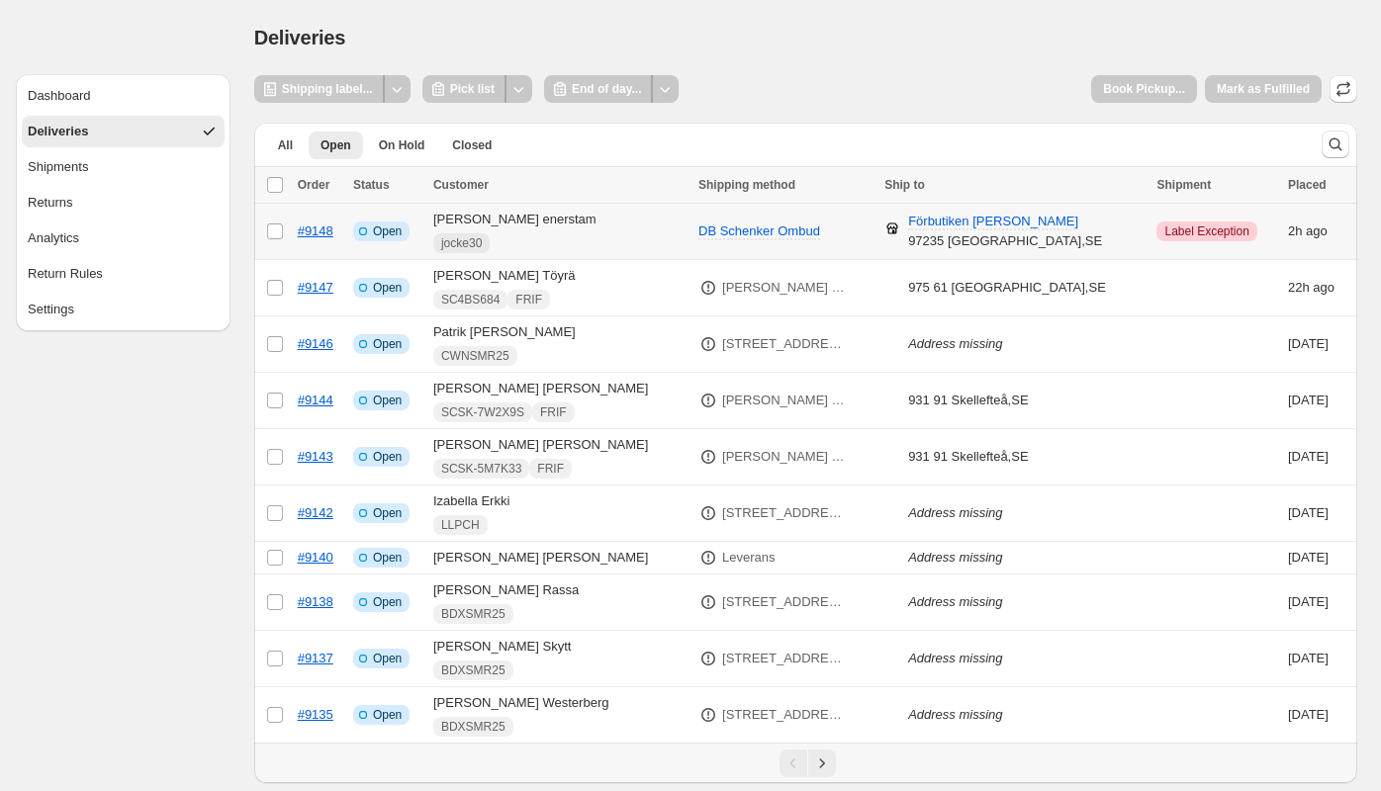
click at [1187, 233] on span "Label Exception" at bounding box center [1206, 232] width 84 height 16
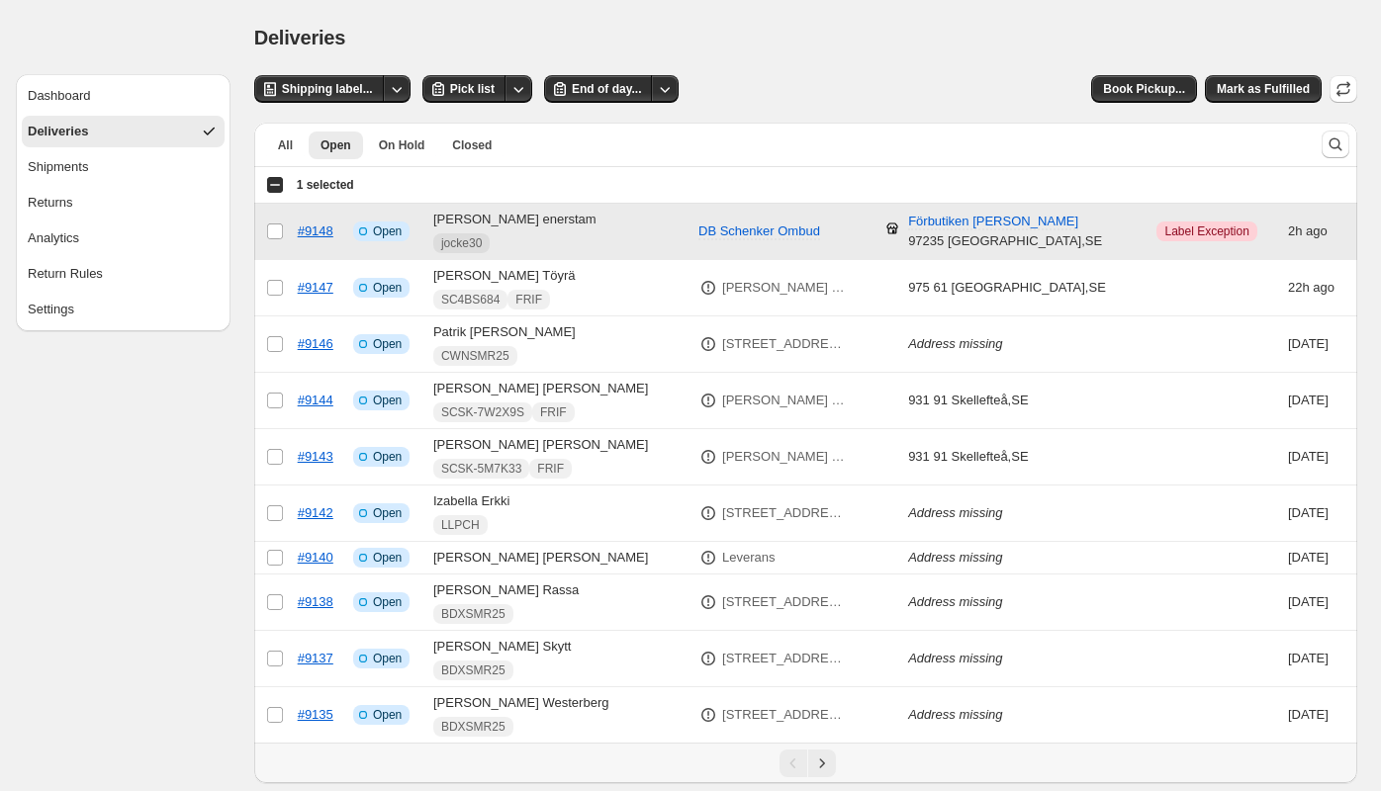
click at [1187, 233] on span "Label Exception" at bounding box center [1206, 232] width 84 height 16
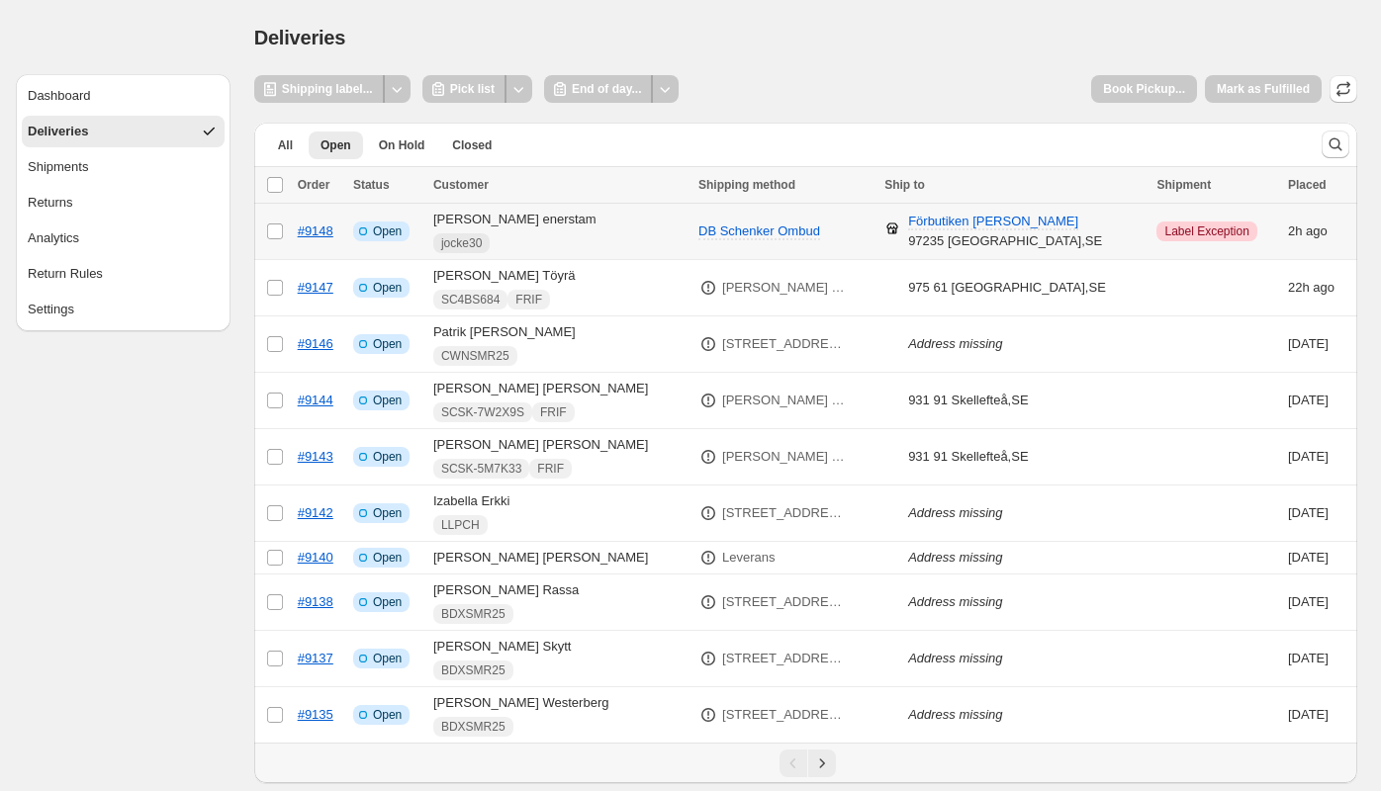
click at [1187, 233] on span "Label Exception" at bounding box center [1206, 232] width 84 height 16
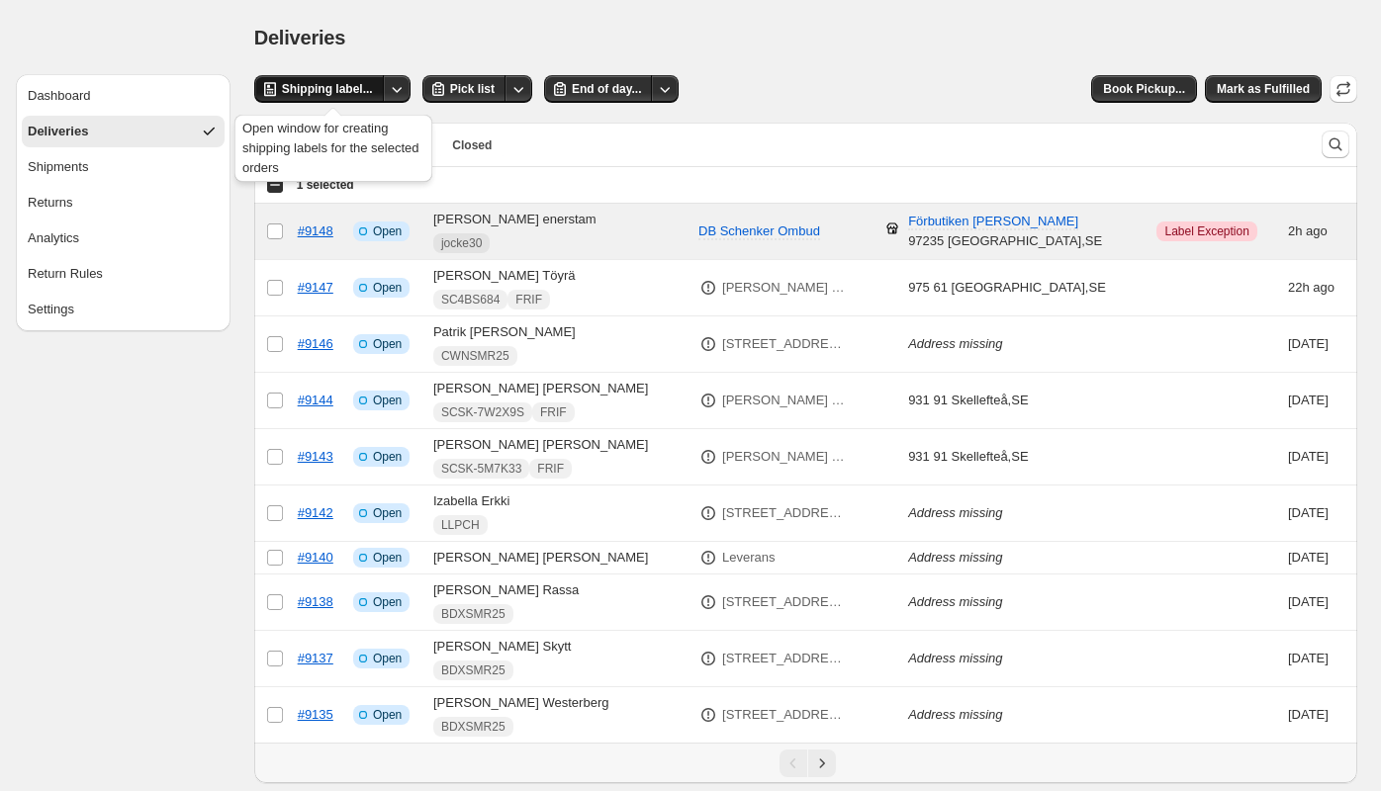
click at [354, 83] on span "Shipping label..." at bounding box center [327, 89] width 91 height 16
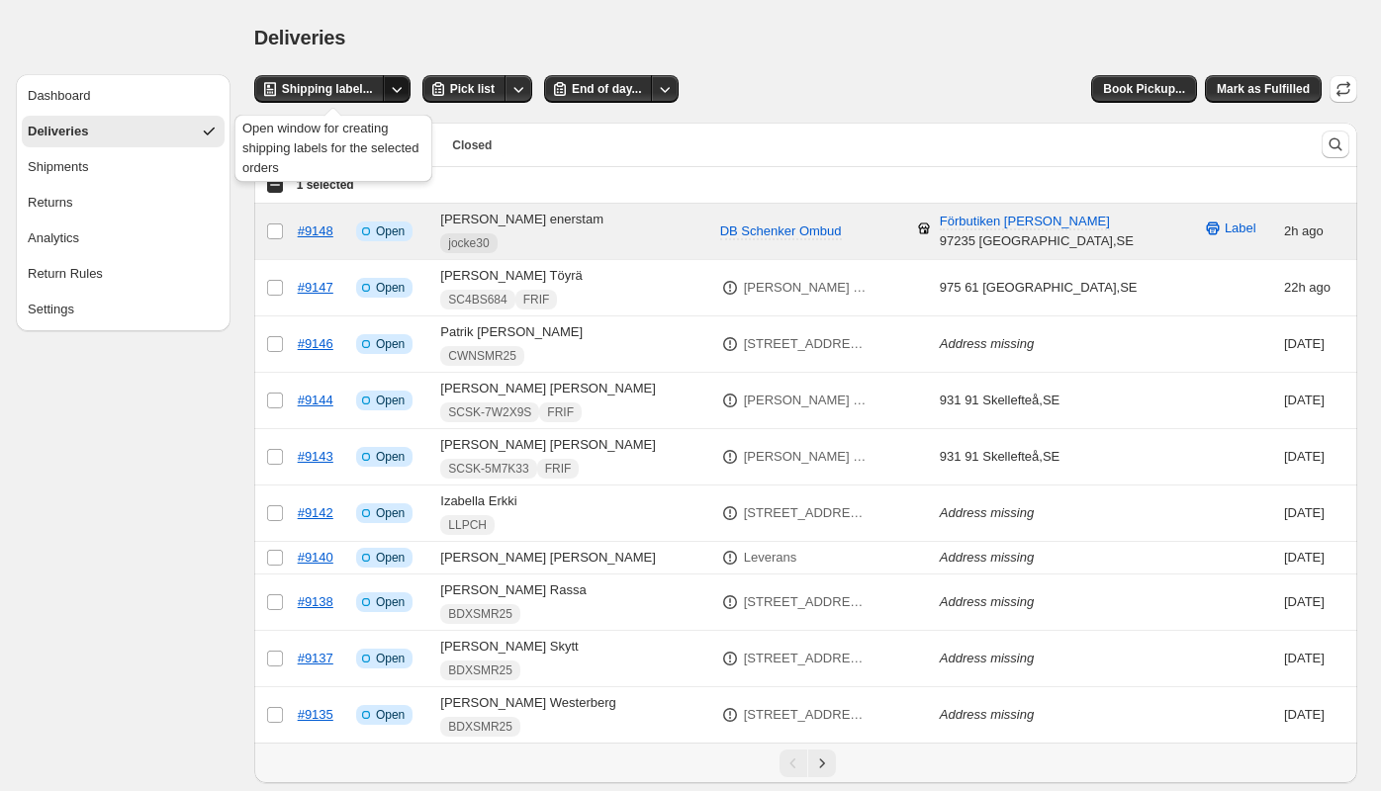
click at [402, 91] on icon "Other actions" at bounding box center [397, 89] width 20 height 20
click at [398, 38] on div "Deliveries" at bounding box center [805, 38] width 1103 height 28
click at [402, 85] on icon "Other actions" at bounding box center [397, 89] width 20 height 20
click at [395, 127] on span "Send to printer" at bounding box center [358, 129] width 84 height 15
click at [61, 213] on button "Returns" at bounding box center [123, 203] width 203 height 32
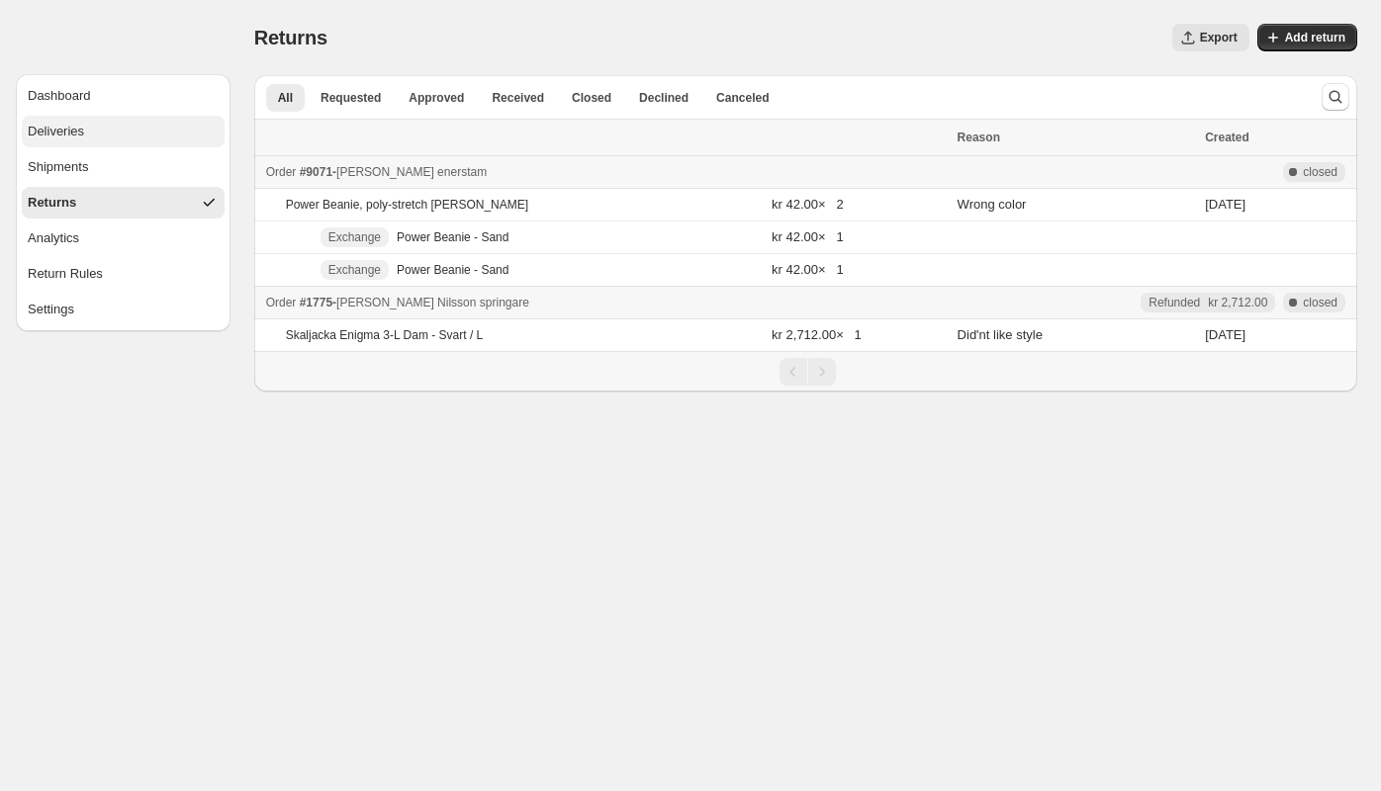
click at [98, 135] on button "Deliveries" at bounding box center [123, 132] width 203 height 32
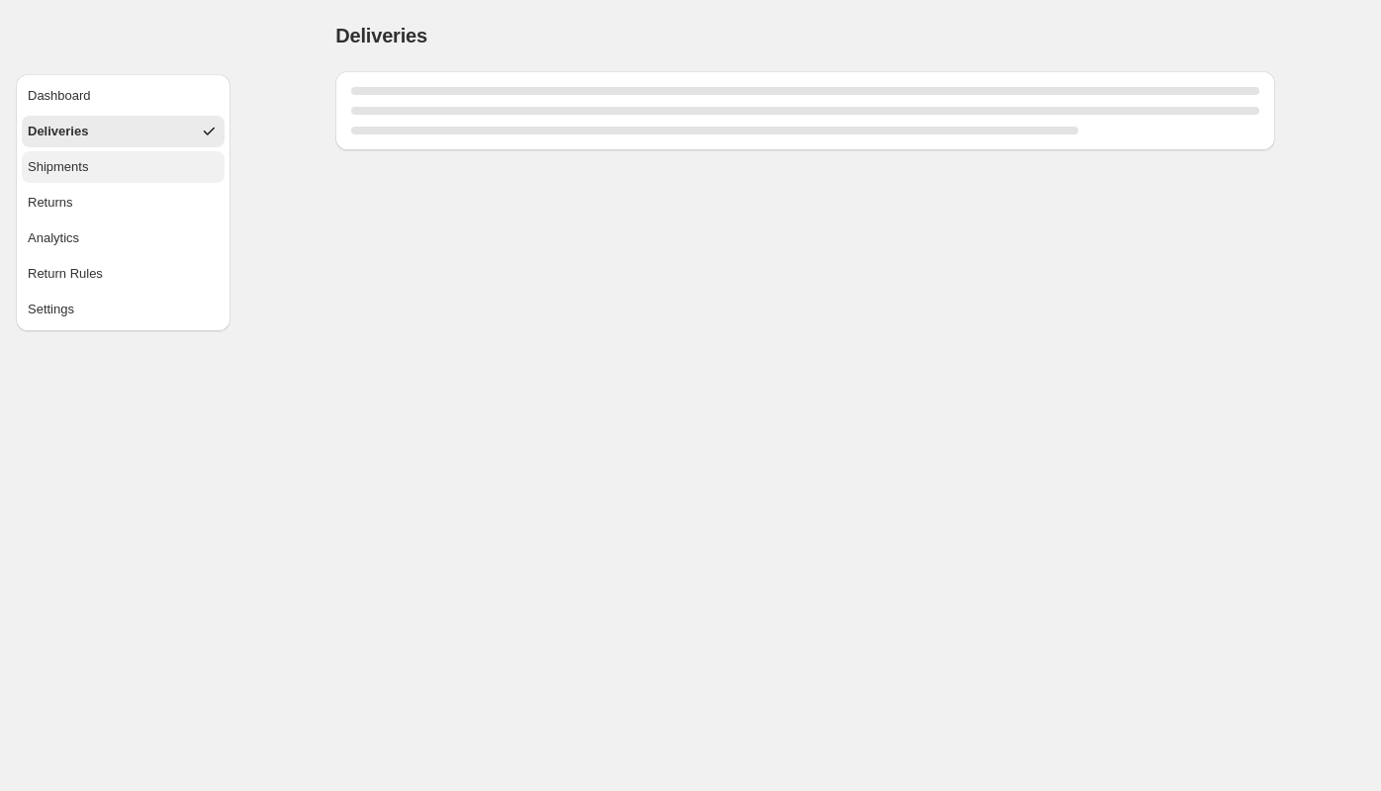
click at [119, 170] on button "Shipments" at bounding box center [123, 167] width 203 height 32
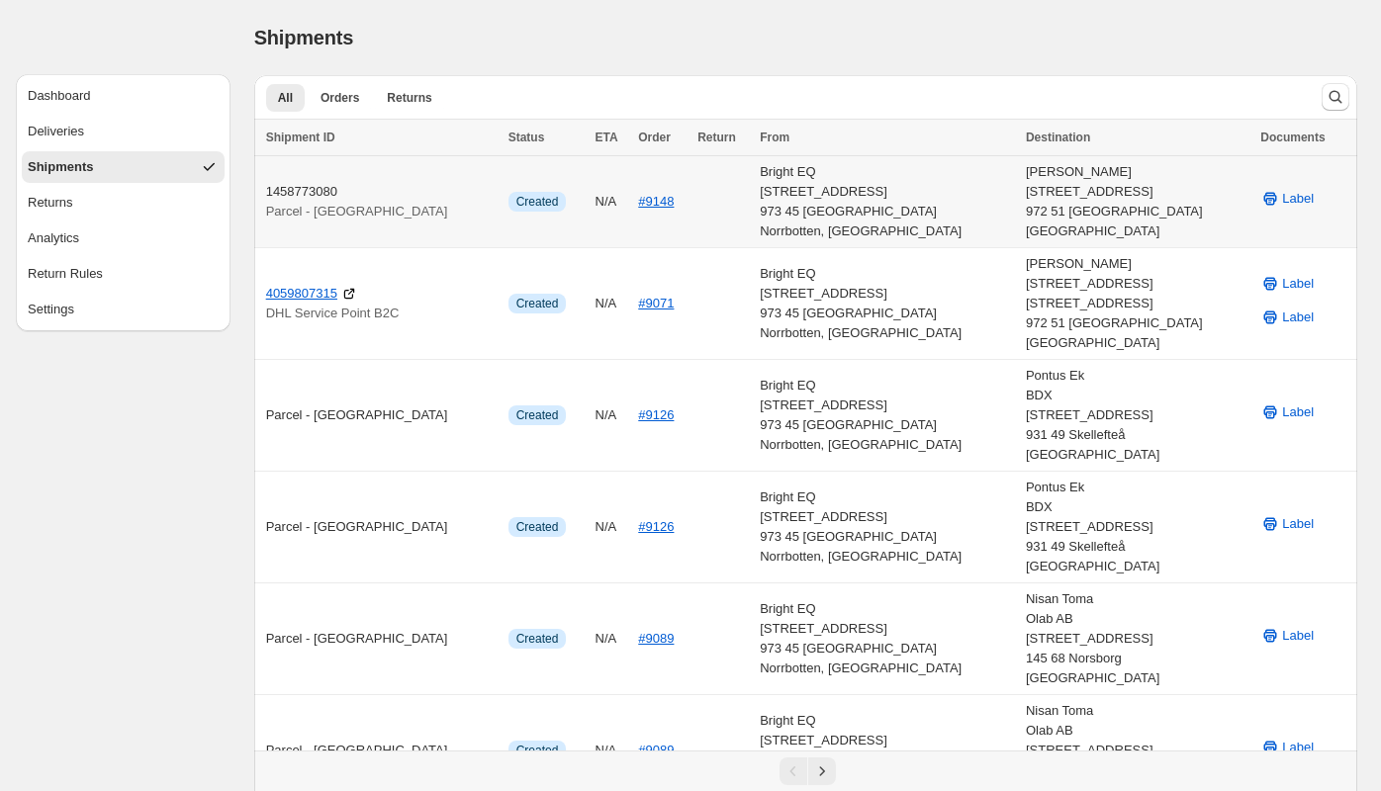
click at [314, 194] on div "1458773080 Parcel - Ombud" at bounding box center [381, 202] width 230 height 40
click at [367, 194] on div "1458773080 Parcel - Ombud" at bounding box center [381, 202] width 230 height 40
click at [962, 197] on div "Bright EQ Handelsvägen 19 973 45 Luleå Norrbotten, Sweden" at bounding box center [887, 201] width 254 height 79
click at [46, 126] on div "Deliveries" at bounding box center [56, 132] width 56 height 20
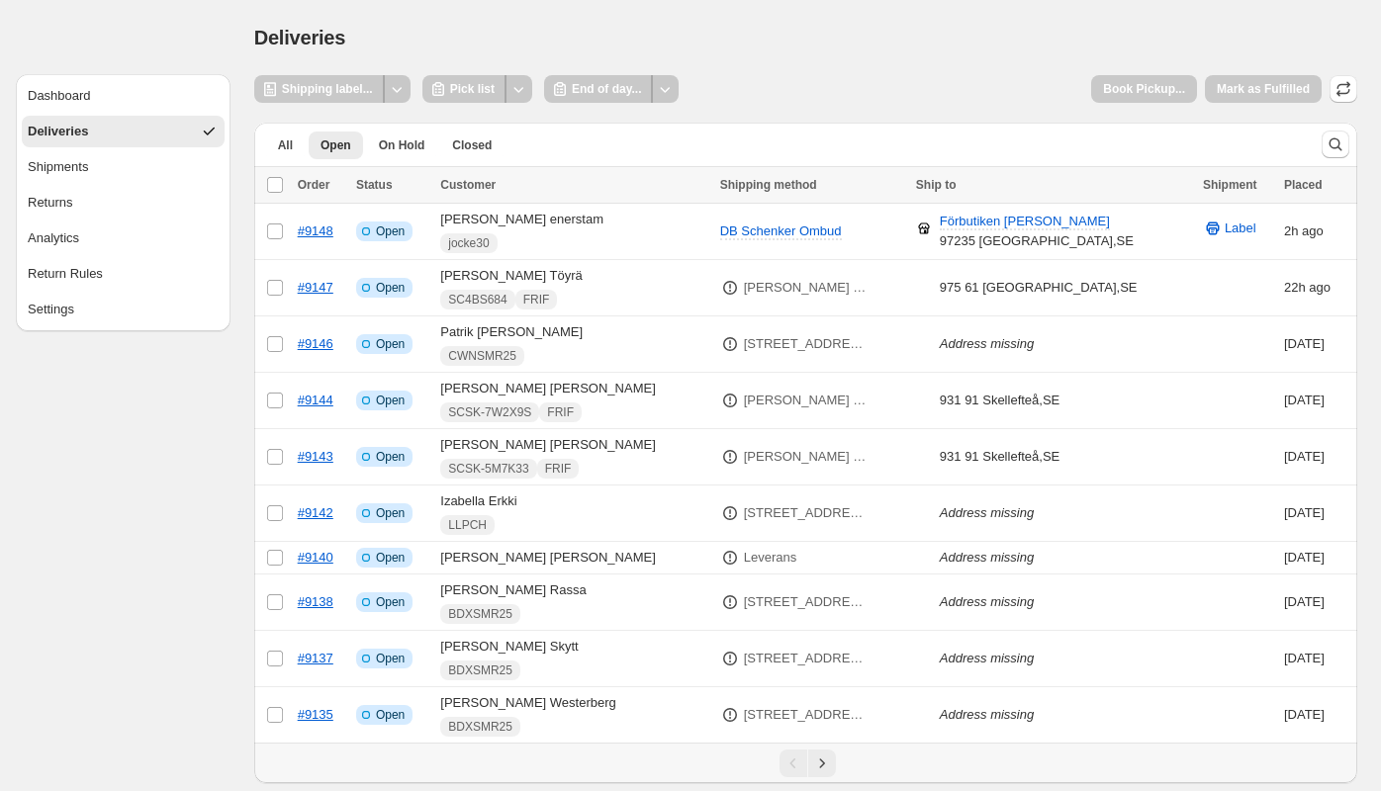
click at [1046, 80] on div "Shipping label... Pick list End of day... Book Pickup... Mark as Fulfilled" at bounding box center [805, 89] width 1103 height 28
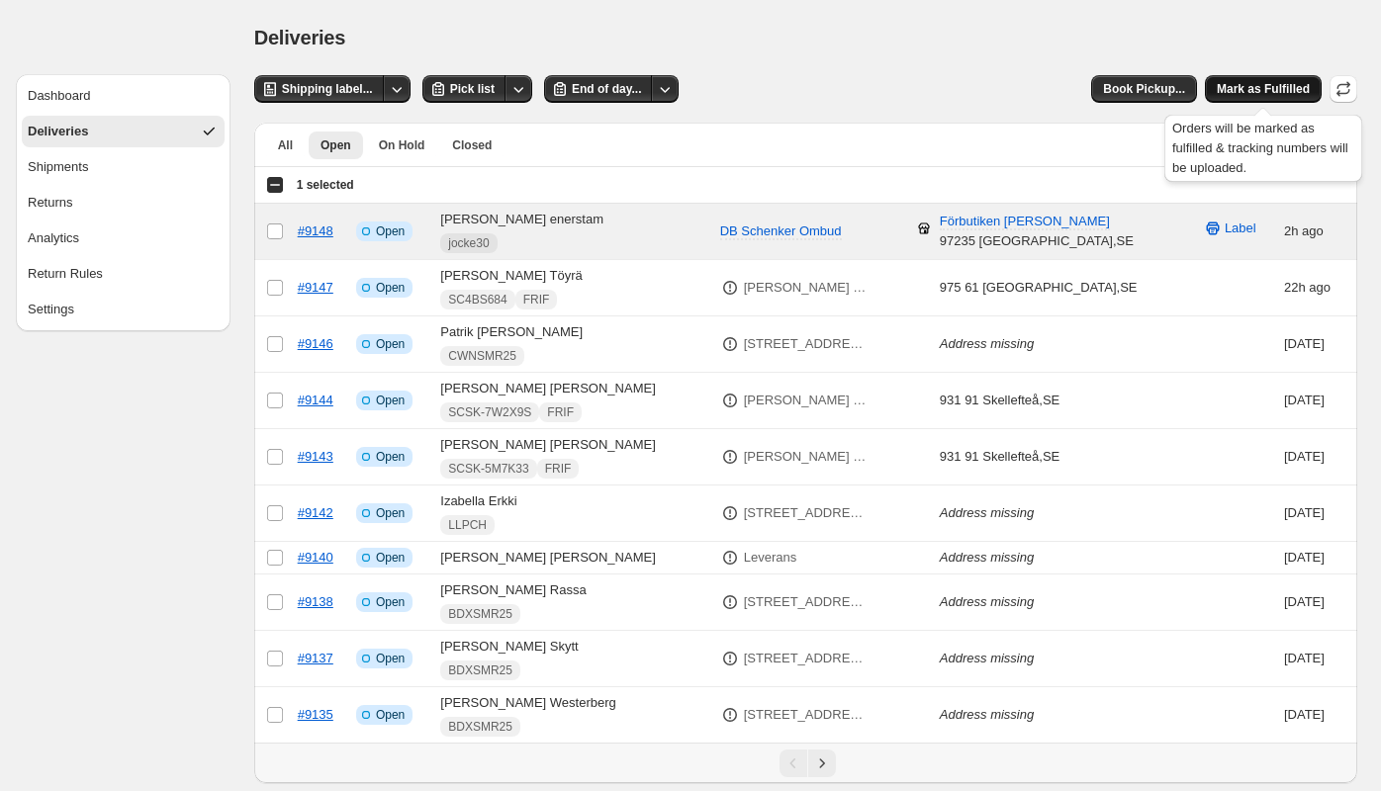
click at [1283, 92] on span "Mark as Fulfilled" at bounding box center [1262, 89] width 93 height 16
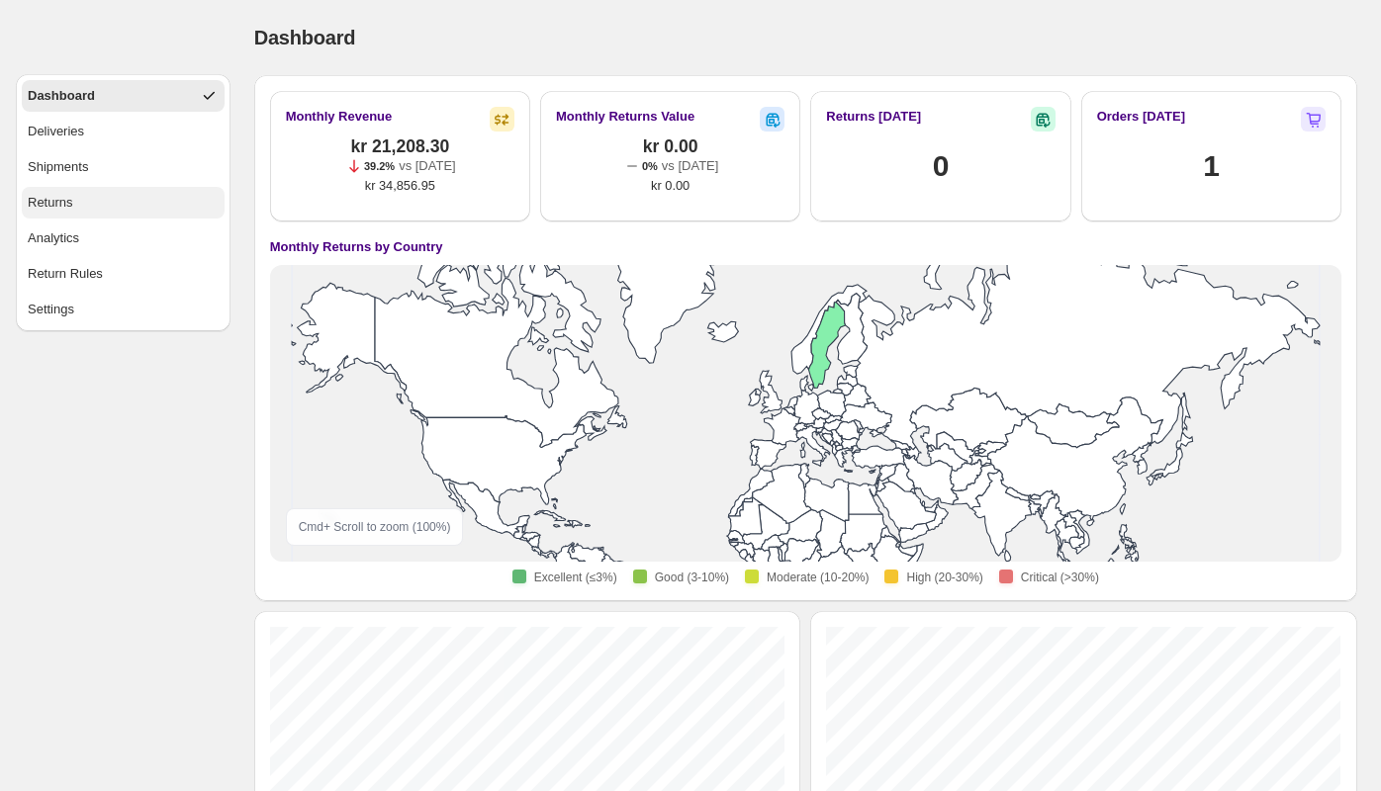
click at [60, 214] on button "Returns" at bounding box center [123, 203] width 203 height 32
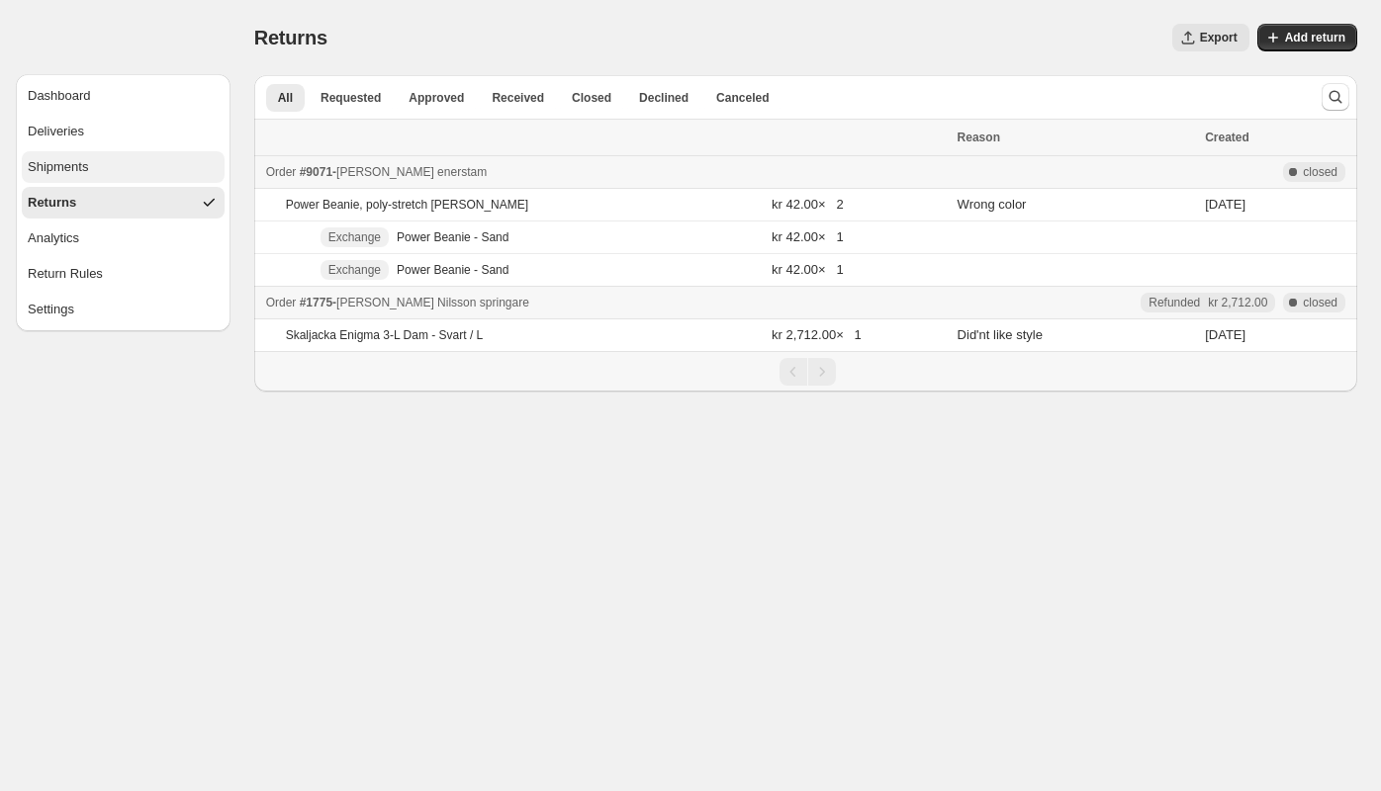
click at [110, 166] on button "Shipments" at bounding box center [123, 167] width 203 height 32
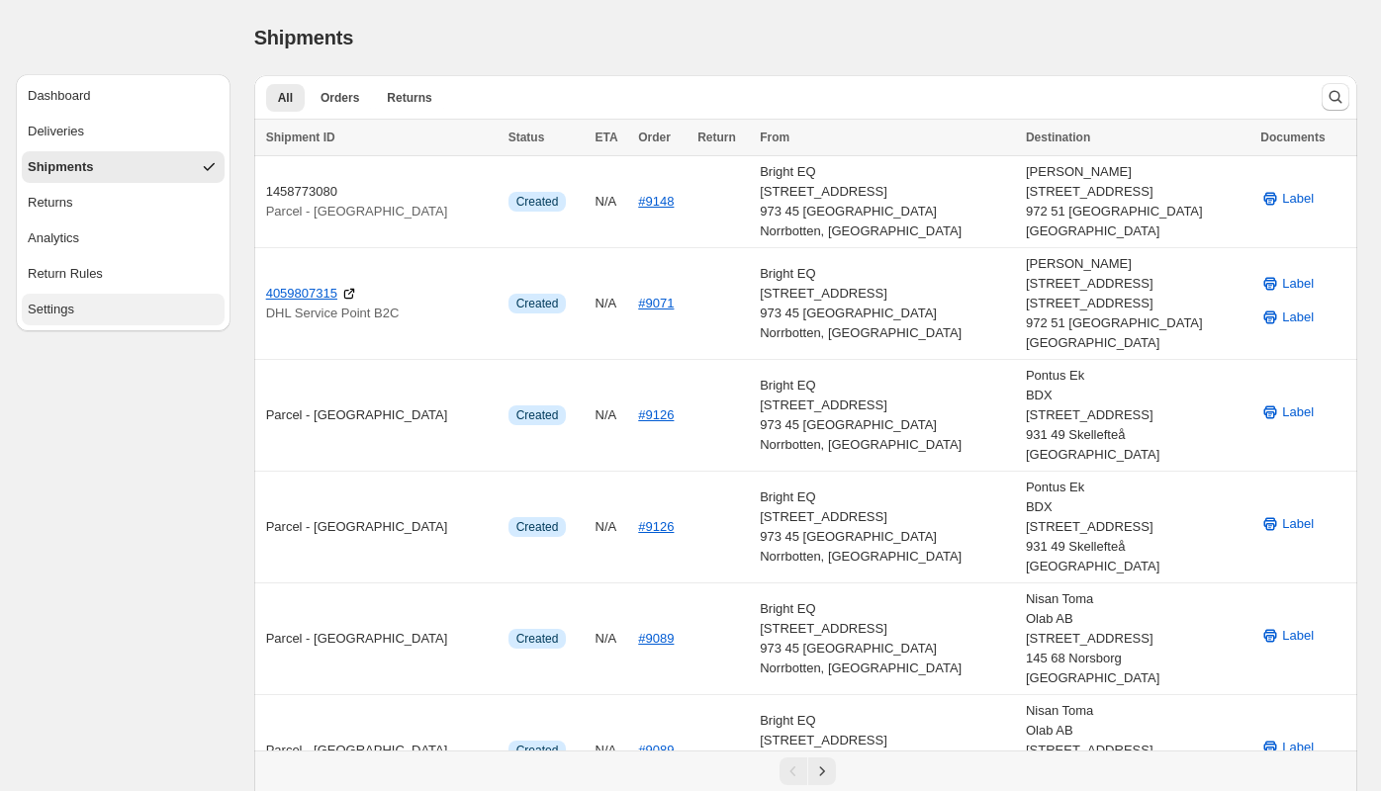
click at [81, 308] on button "Settings" at bounding box center [123, 310] width 203 height 32
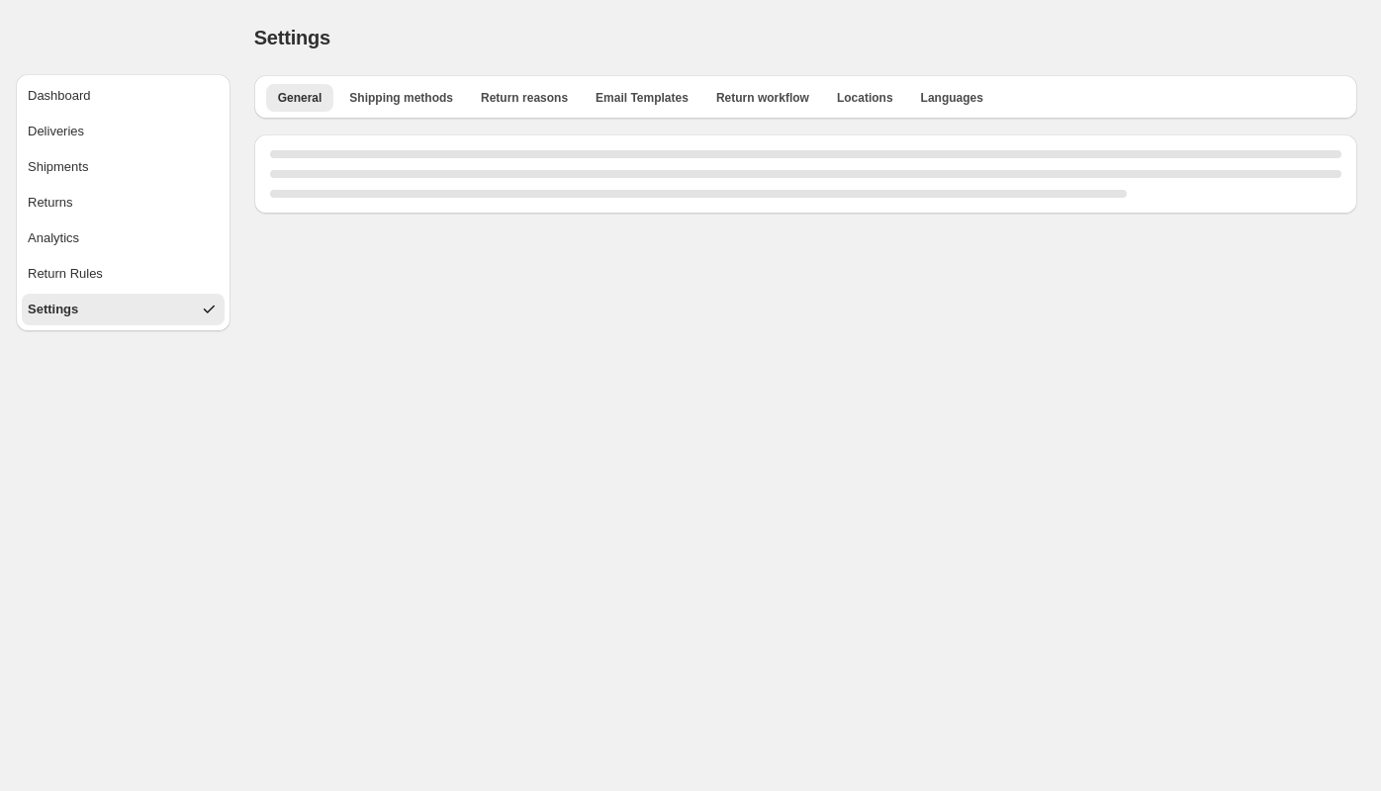
select select "**"
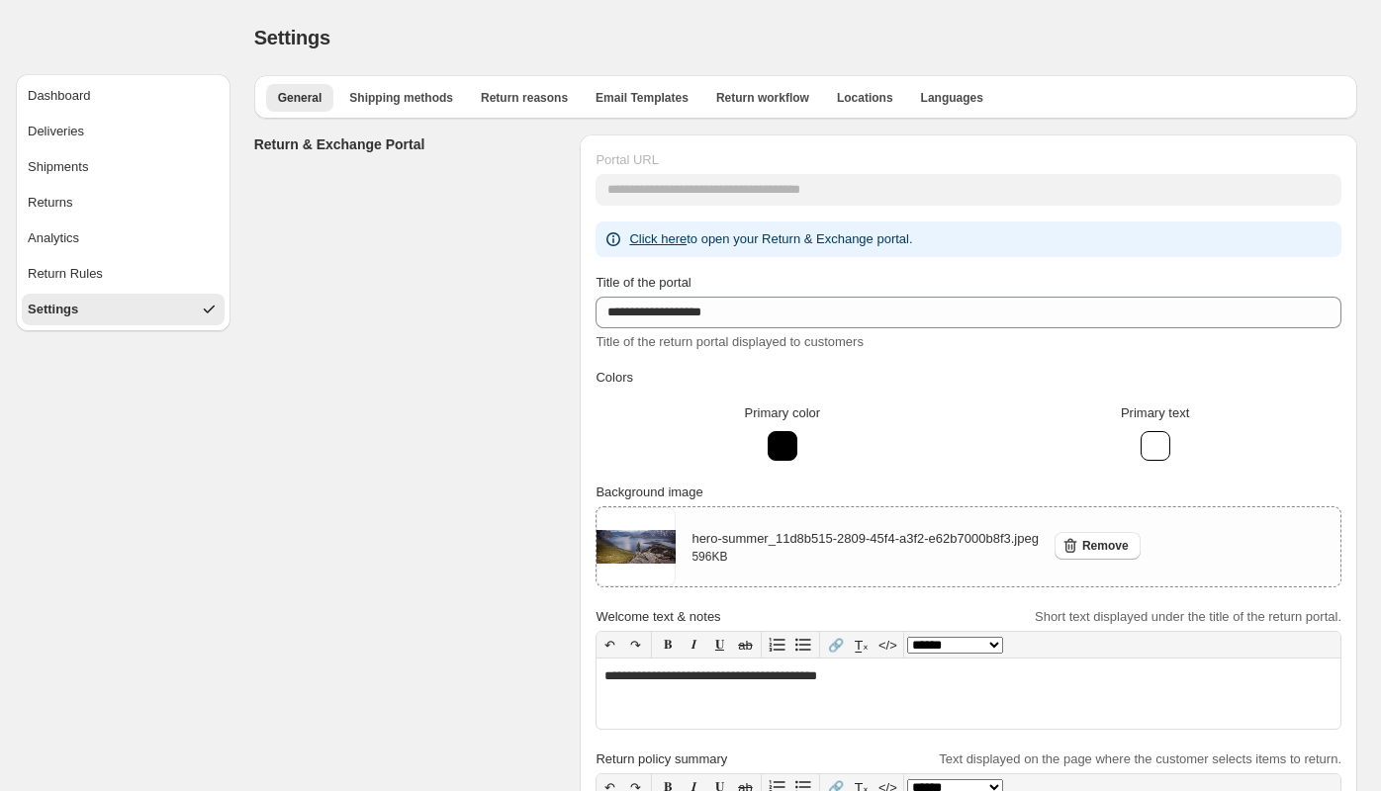
click at [657, 242] on link "Click here" at bounding box center [657, 238] width 57 height 15
click at [87, 129] on button "Deliveries" at bounding box center [123, 132] width 203 height 32
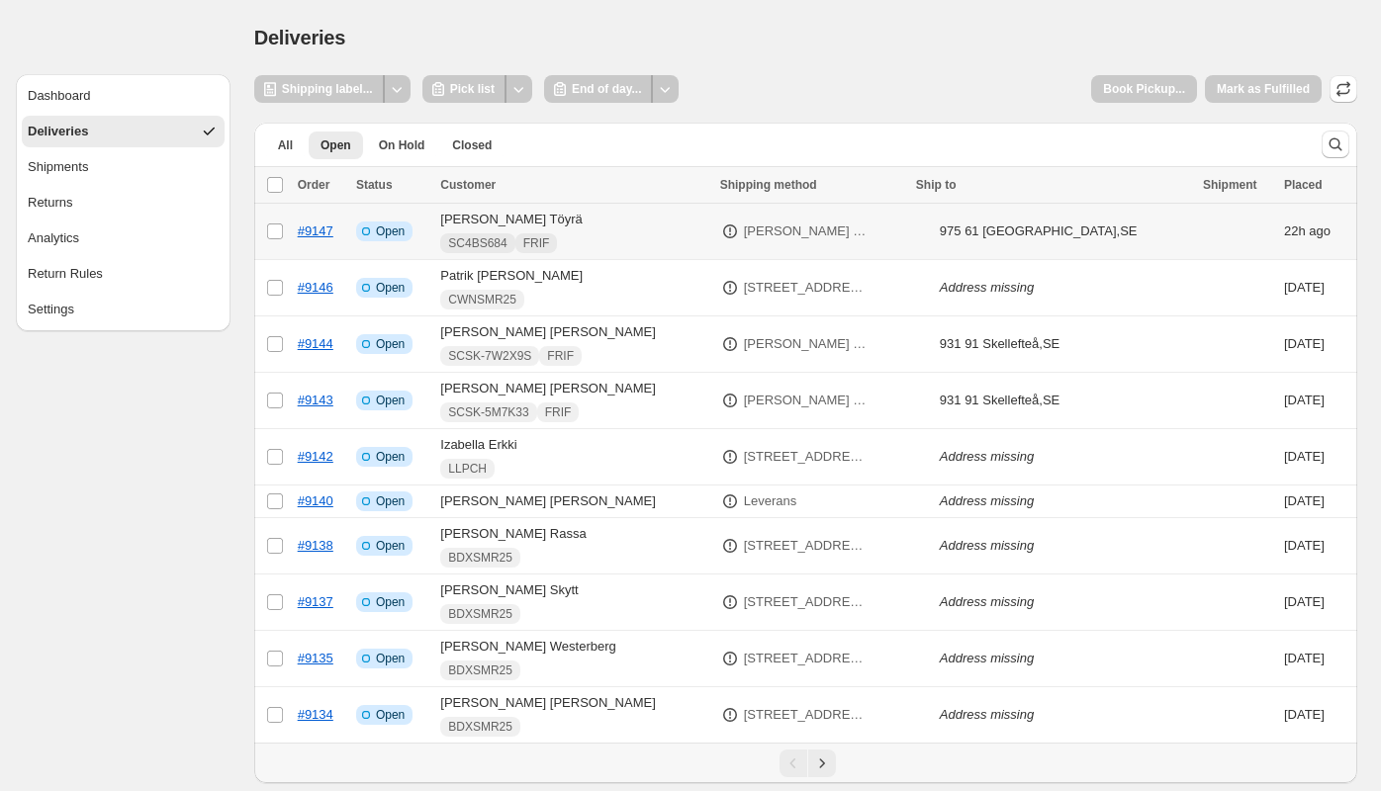
click at [637, 226] on td "Hannes Töyrä SC4BS684 FRIF" at bounding box center [573, 232] width 279 height 56
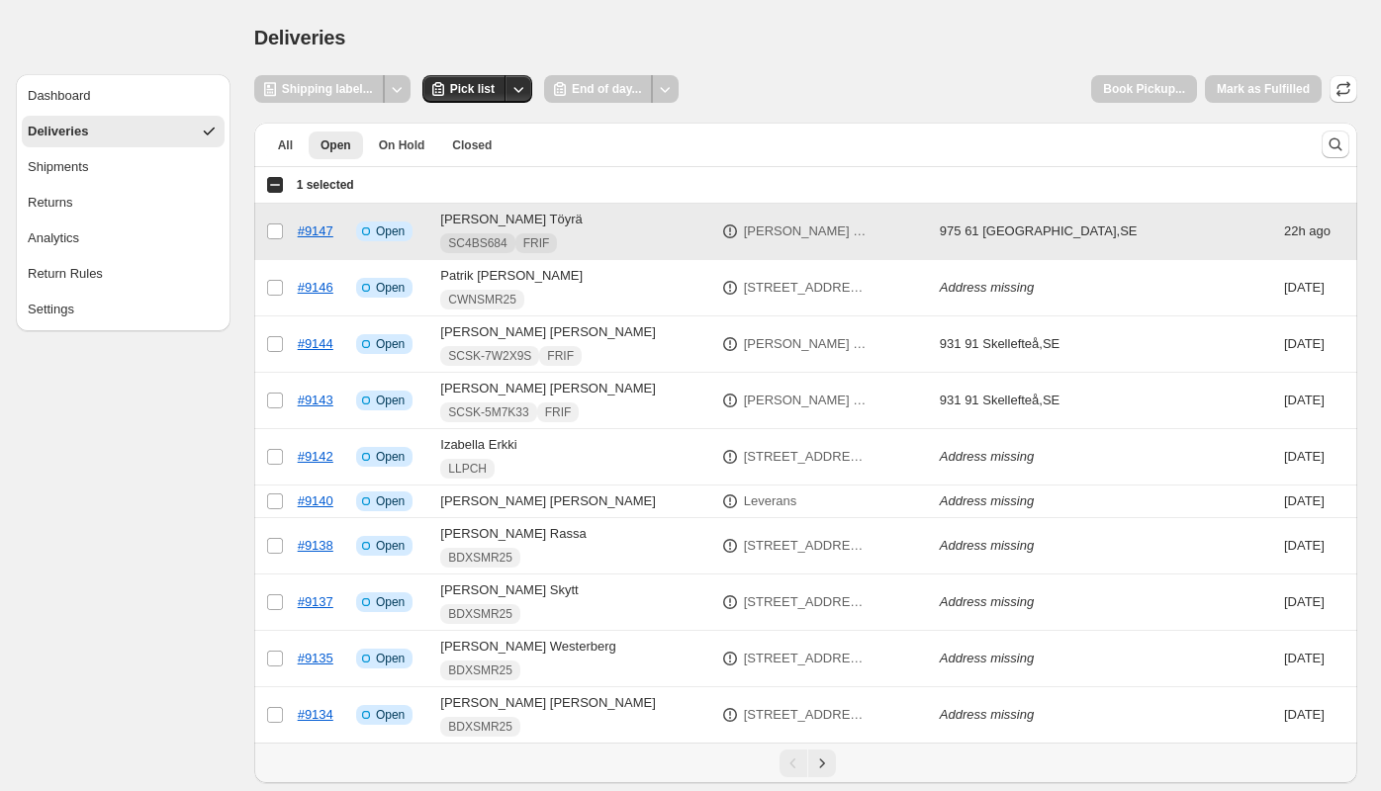
click at [523, 213] on td "Hannes Töyrä SC4BS684 FRIF" at bounding box center [573, 232] width 279 height 56
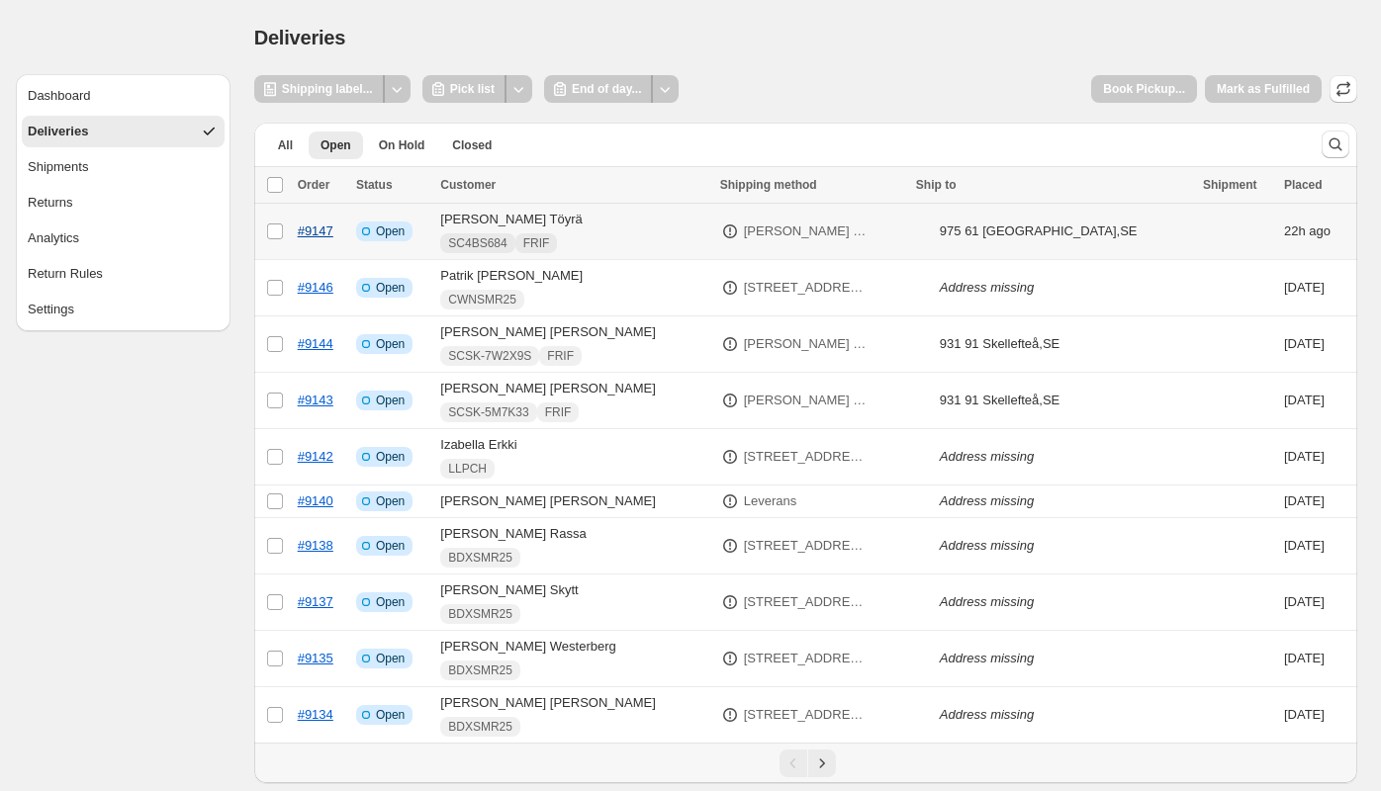
click at [309, 238] on link "#9147" at bounding box center [316, 231] width 36 height 15
click at [85, 169] on div "Shipments" at bounding box center [58, 167] width 60 height 20
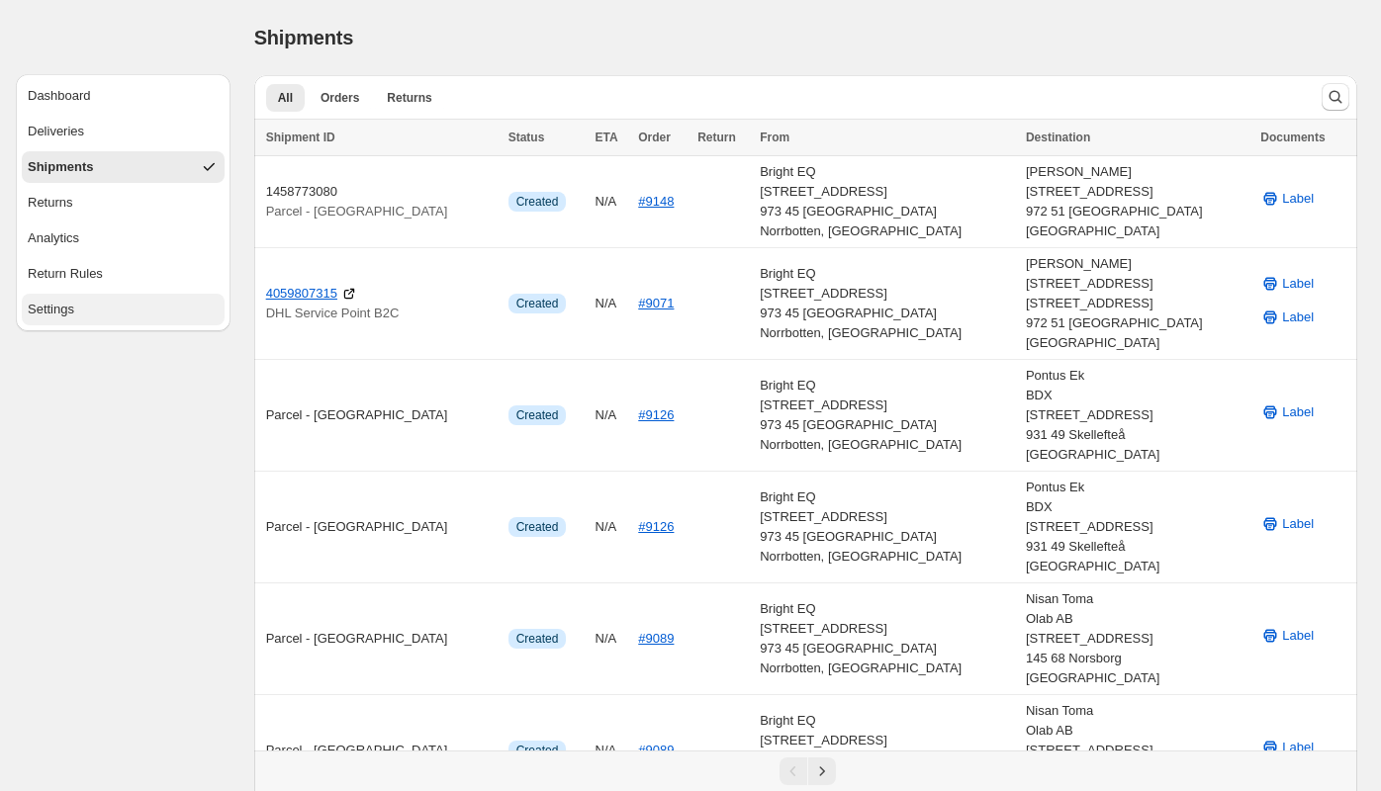
click at [39, 316] on div "Settings" at bounding box center [51, 310] width 46 height 20
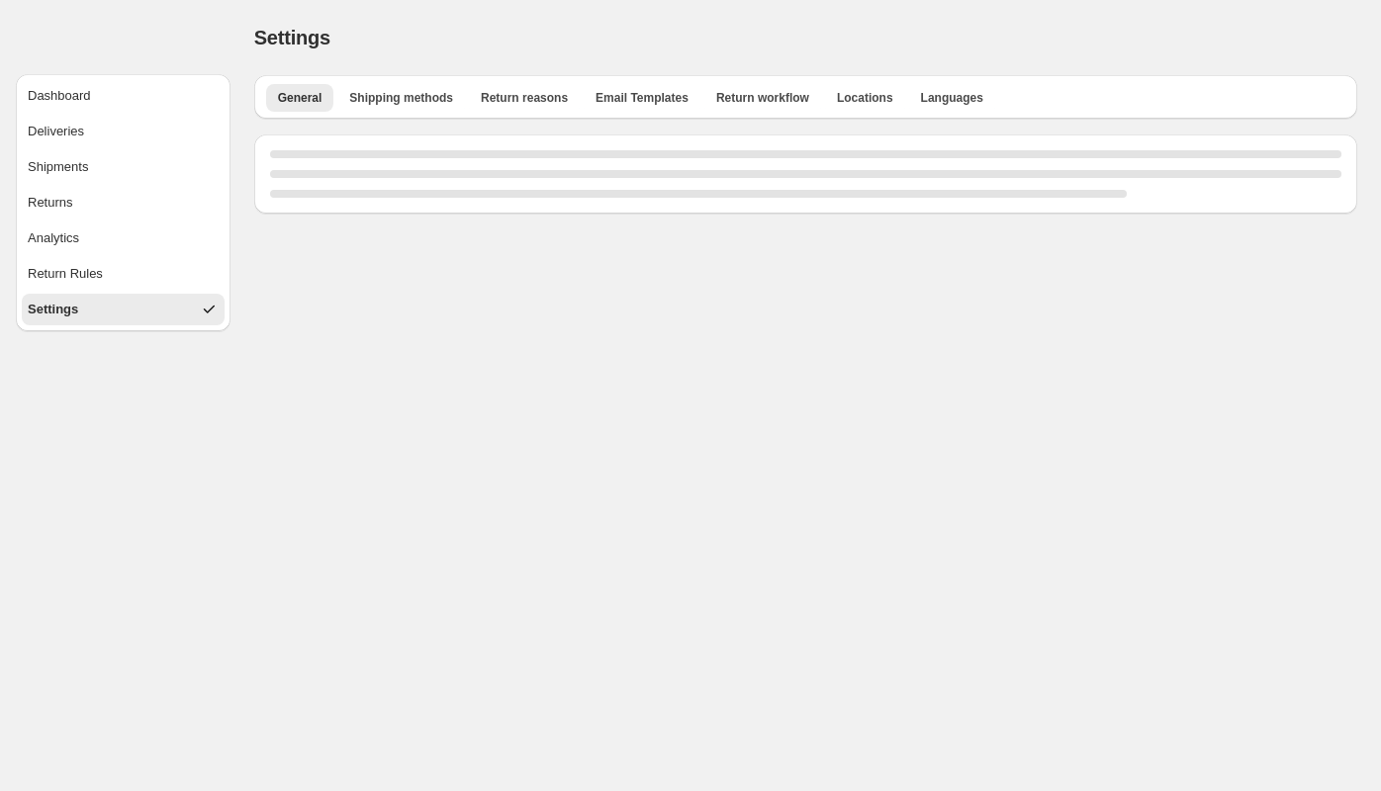
select select "**"
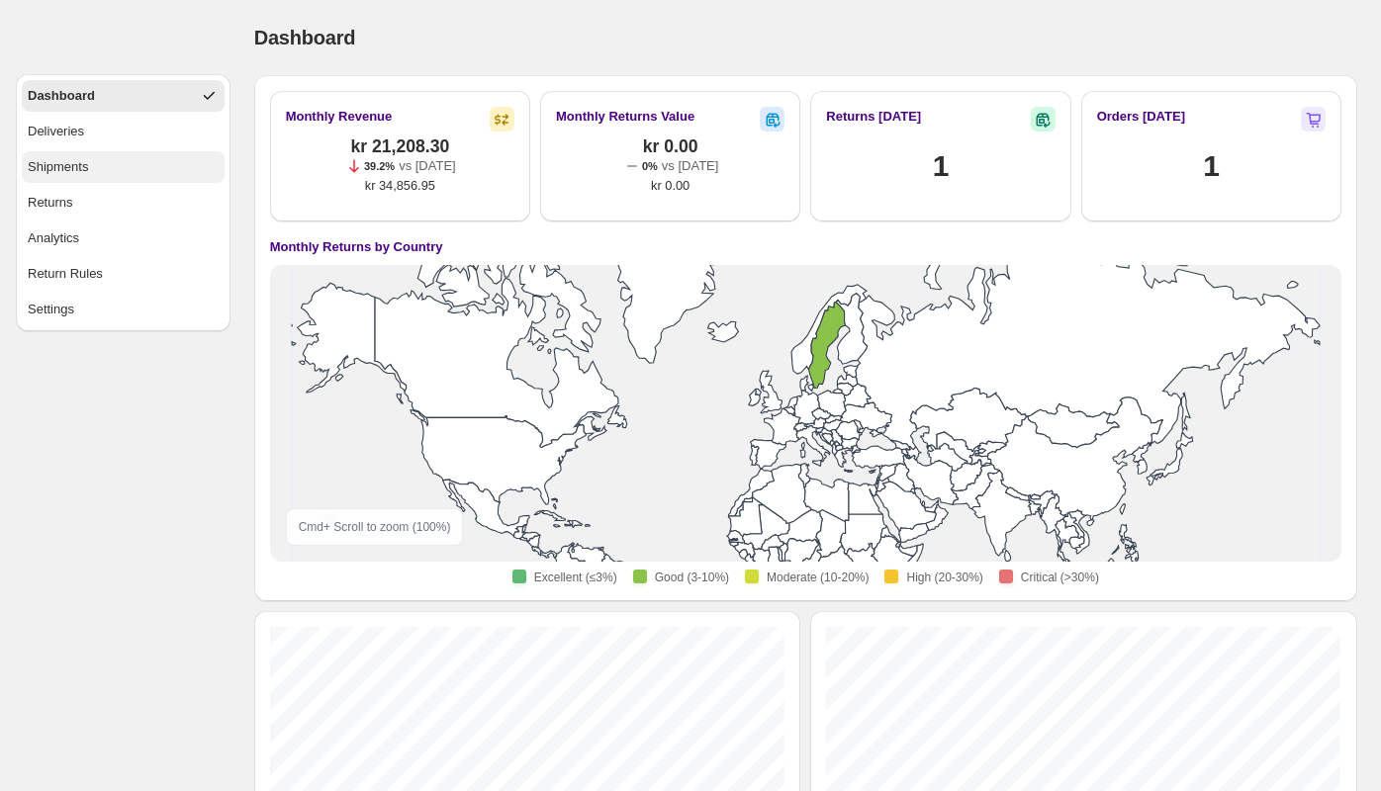
click at [83, 173] on div "Shipments" at bounding box center [58, 167] width 60 height 20
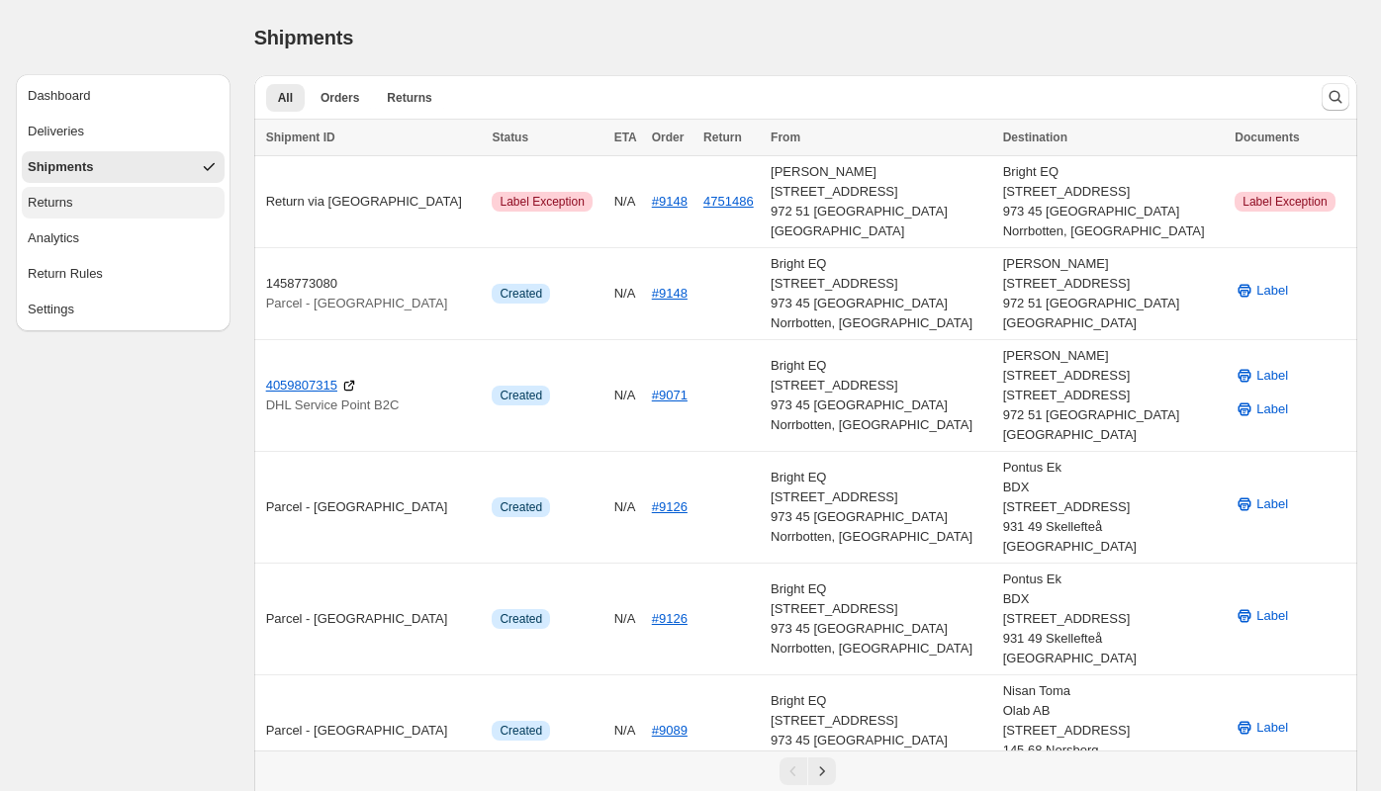
click at [118, 201] on button "Returns" at bounding box center [123, 203] width 203 height 32
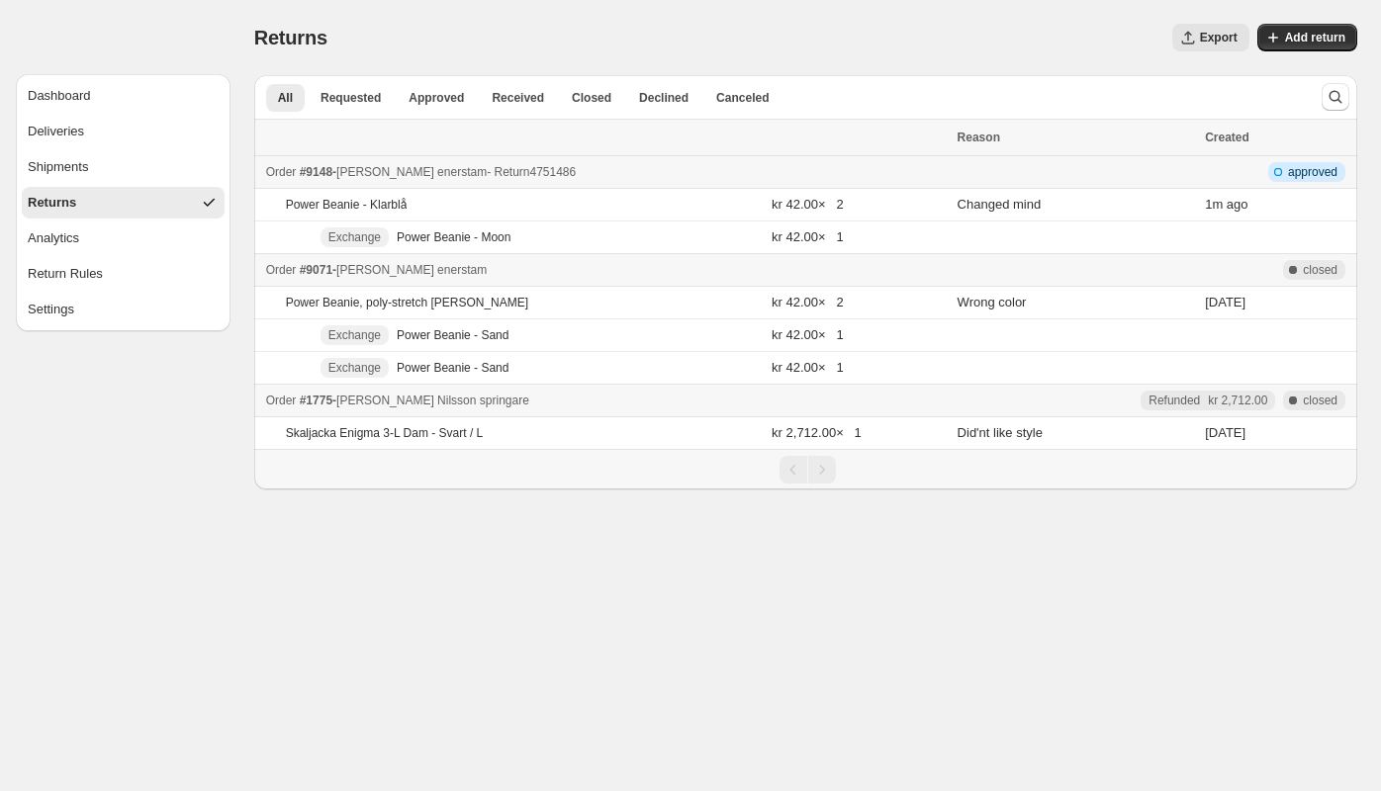
click at [487, 165] on span "- Return 4751486" at bounding box center [531, 172] width 89 height 14
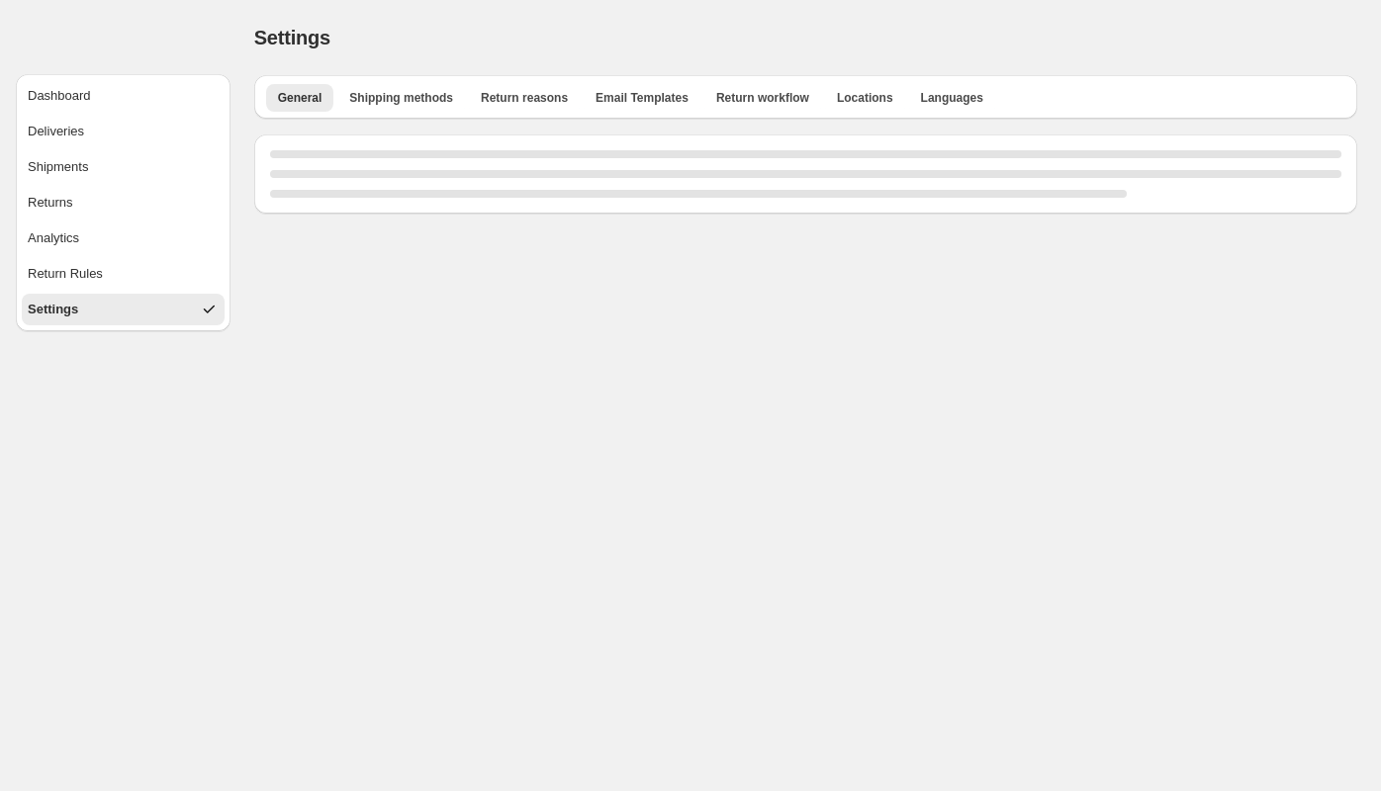
select select "**"
